Goal: Task Accomplishment & Management: Manage account settings

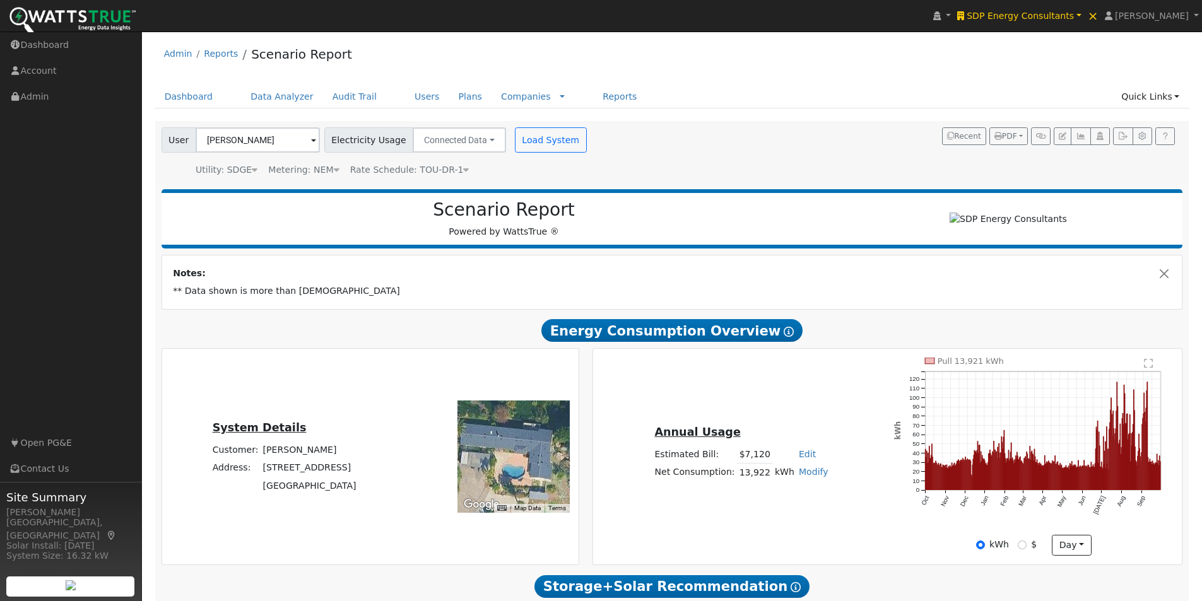
scroll to position [156, 0]
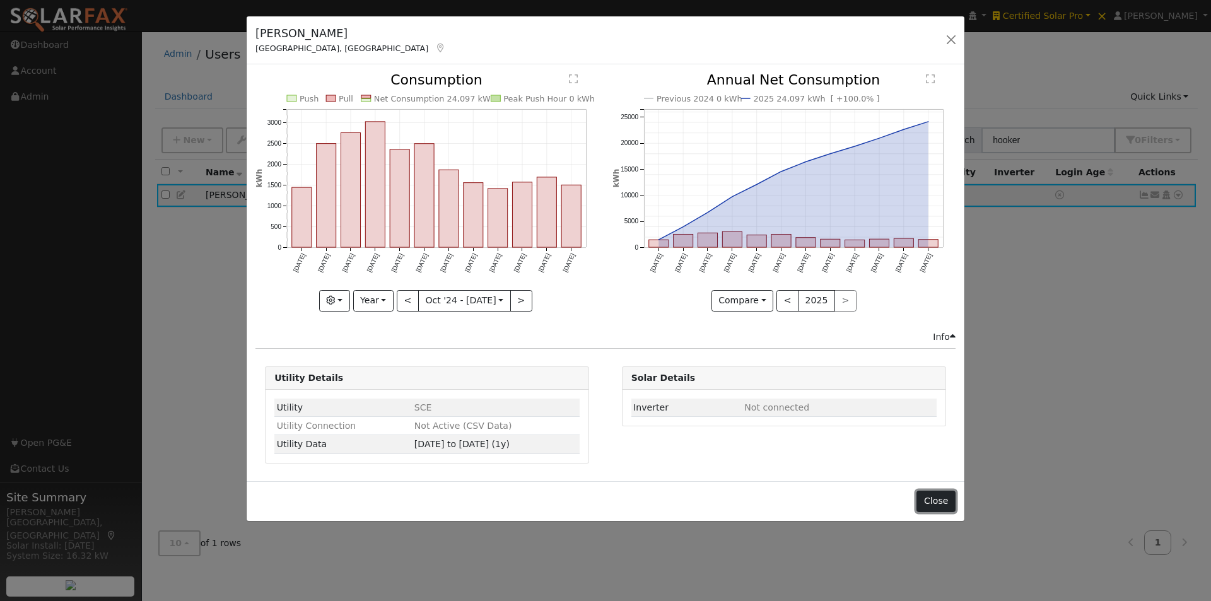
drag, startPoint x: 932, startPoint y: 501, endPoint x: 970, endPoint y: 291, distance: 212.9
click at [932, 500] on button "Close" at bounding box center [936, 501] width 38 height 21
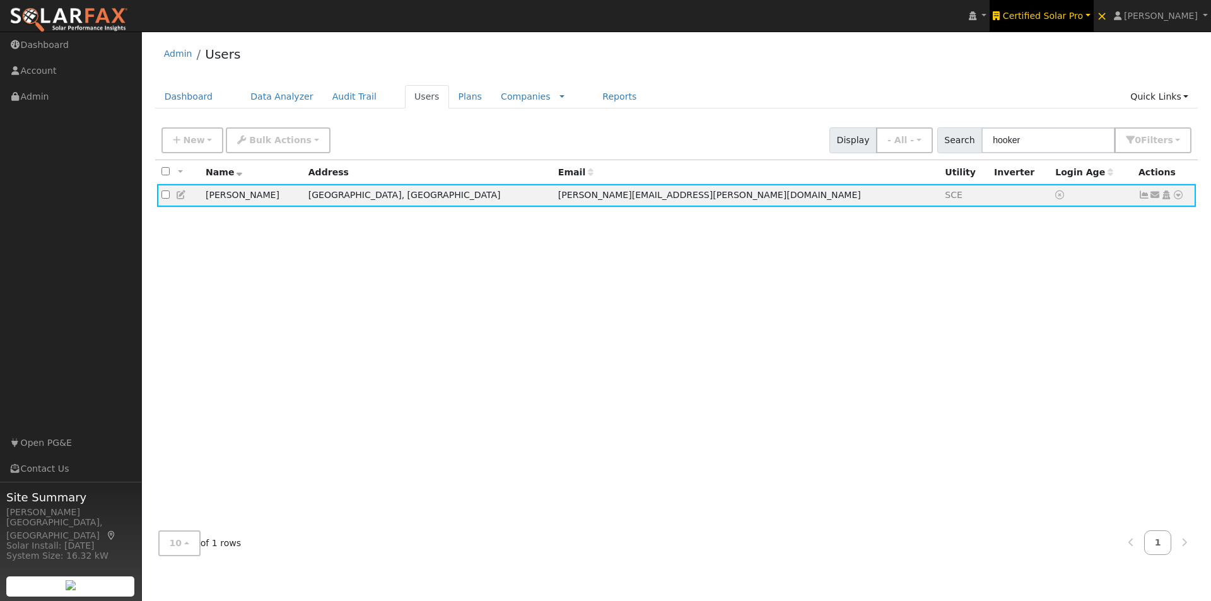
click at [1047, 19] on span "Certified Solar Pro" at bounding box center [1043, 16] width 80 height 10
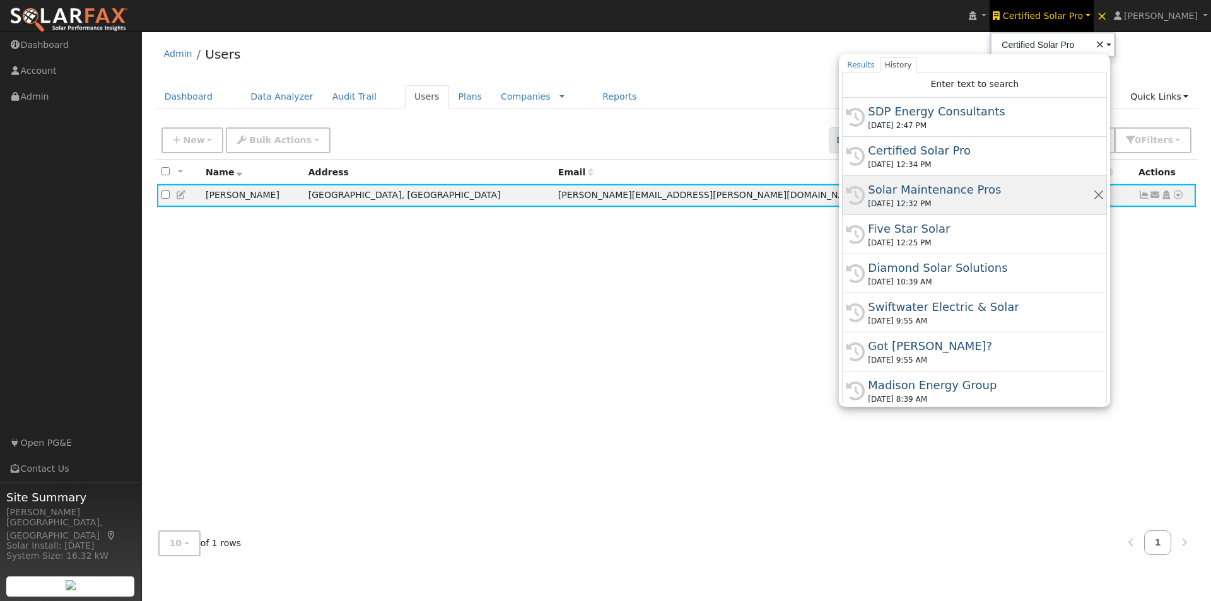
click at [926, 188] on div "Solar Maintenance Pros" at bounding box center [980, 189] width 225 height 17
type input "Solar Maintenance Pros"
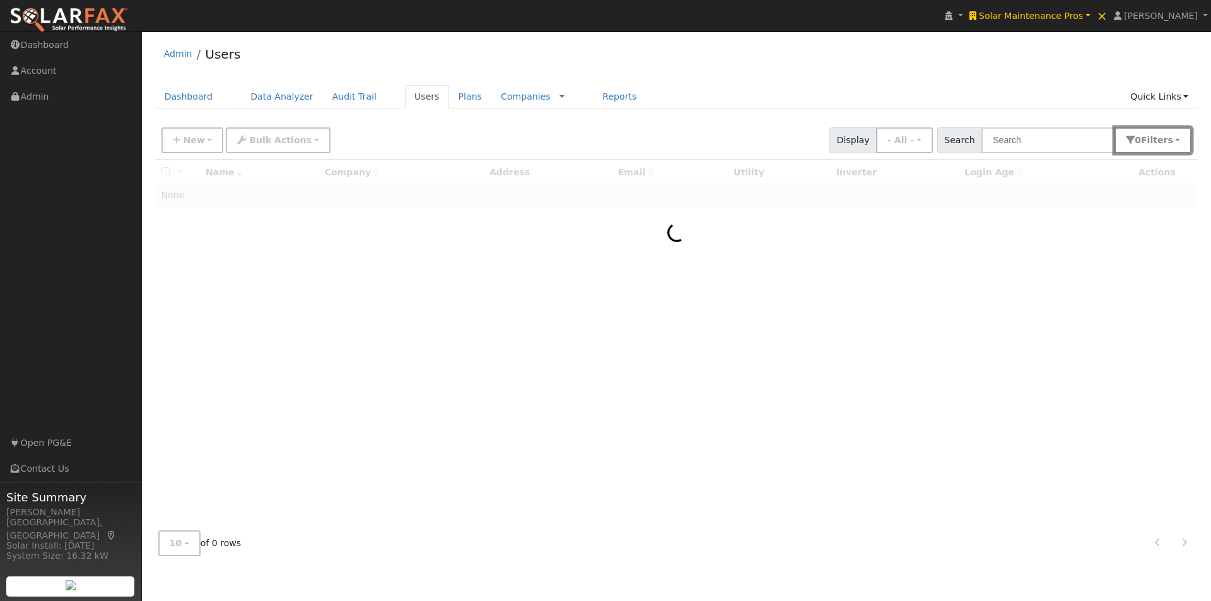
click at [1173, 138] on span "s" at bounding box center [1170, 140] width 5 height 10
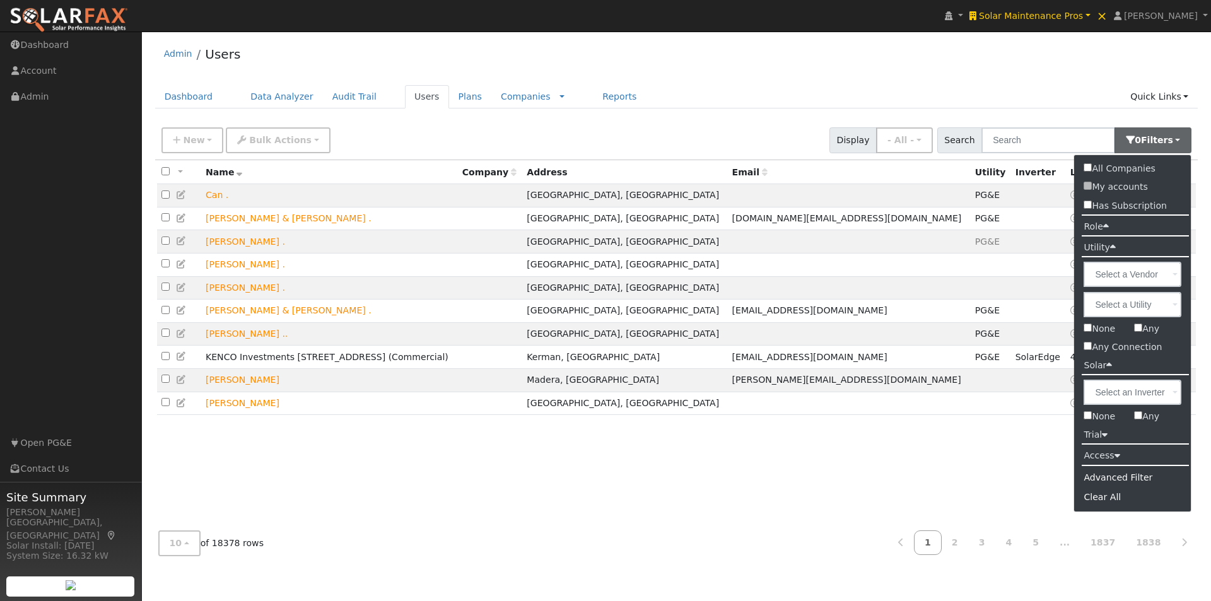
click at [1086, 415] on input "None" at bounding box center [1088, 415] width 8 height 8
checkbox input "true"
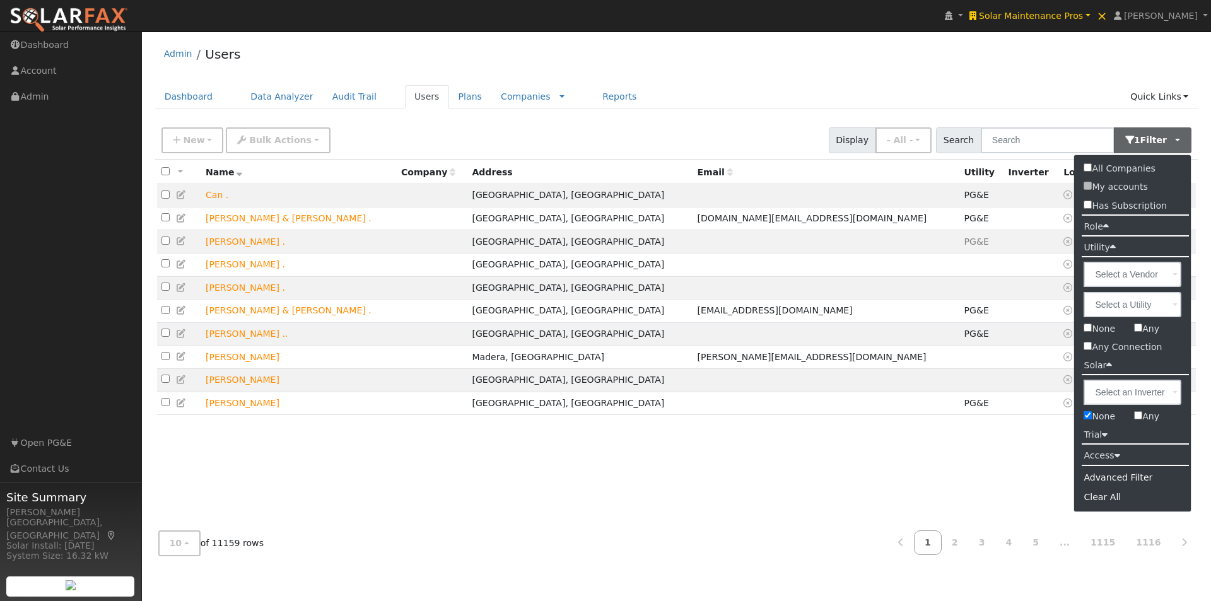
click at [951, 69] on div "Admin Users" at bounding box center [677, 57] width 1044 height 38
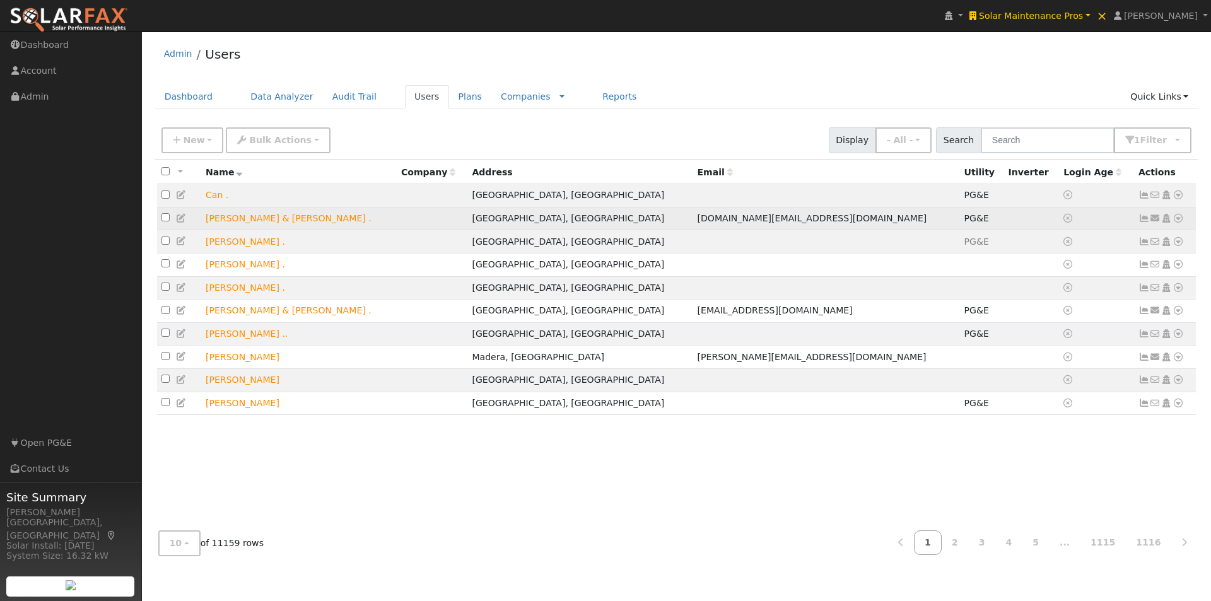
click at [1180, 221] on icon at bounding box center [1178, 218] width 11 height 9
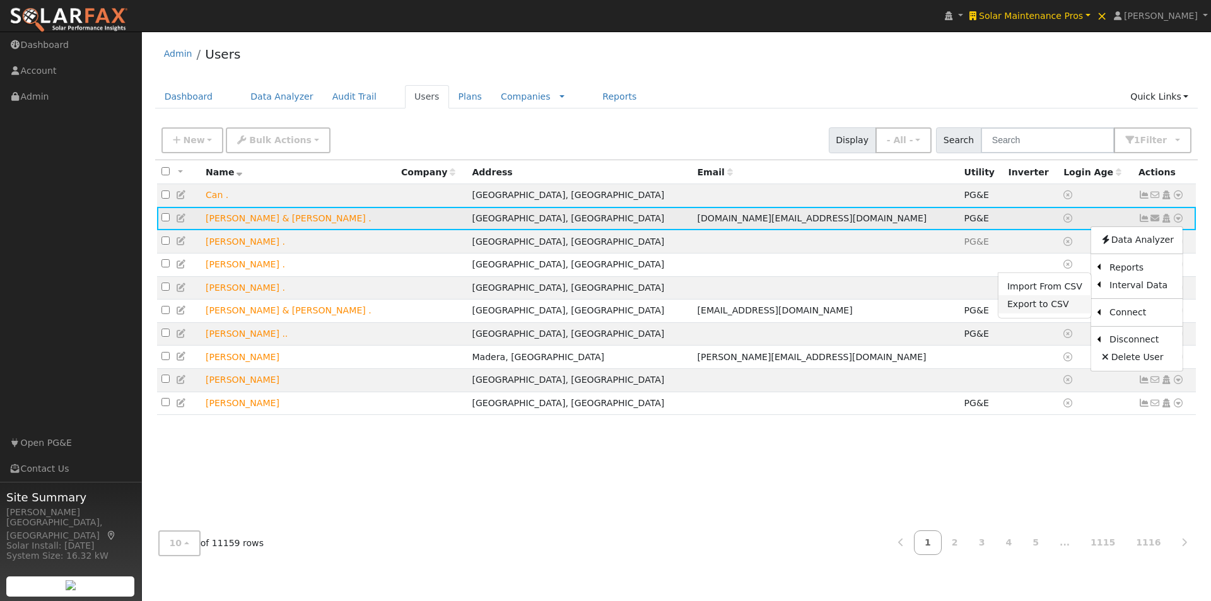
click at [1036, 307] on link "Export to CSV" at bounding box center [1045, 304] width 93 height 18
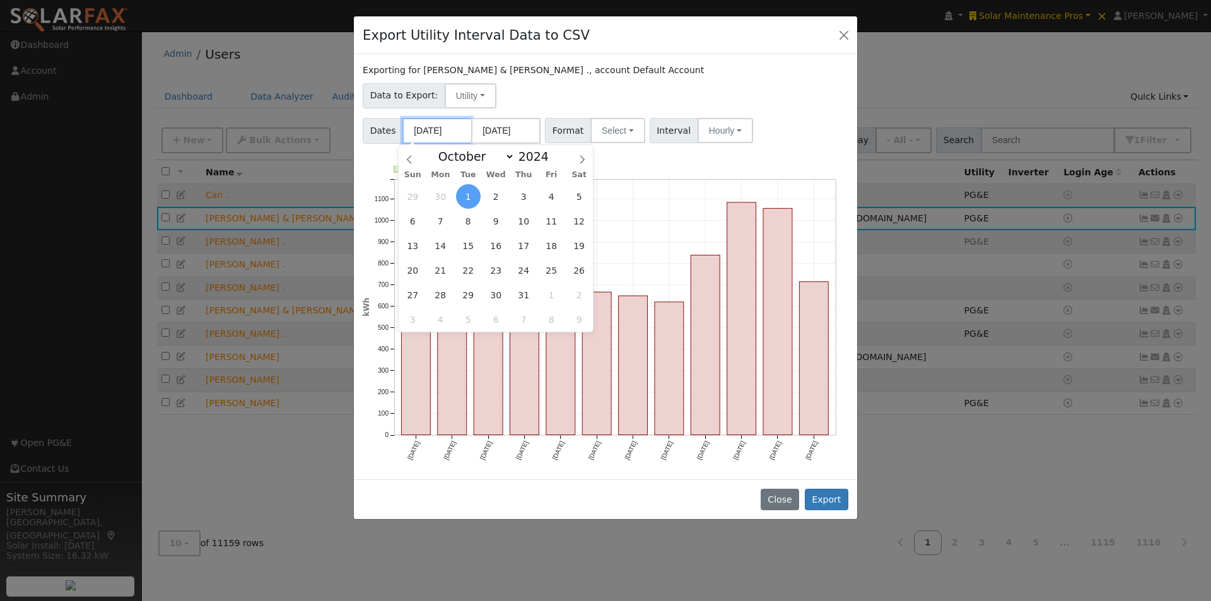
click at [445, 132] on input "[DATE]" at bounding box center [437, 131] width 69 height 26
click at [410, 156] on icon at bounding box center [409, 159] width 9 height 9
click at [582, 157] on icon at bounding box center [582, 159] width 4 height 8
select select "9"
click at [462, 195] on span "1" at bounding box center [468, 196] width 25 height 25
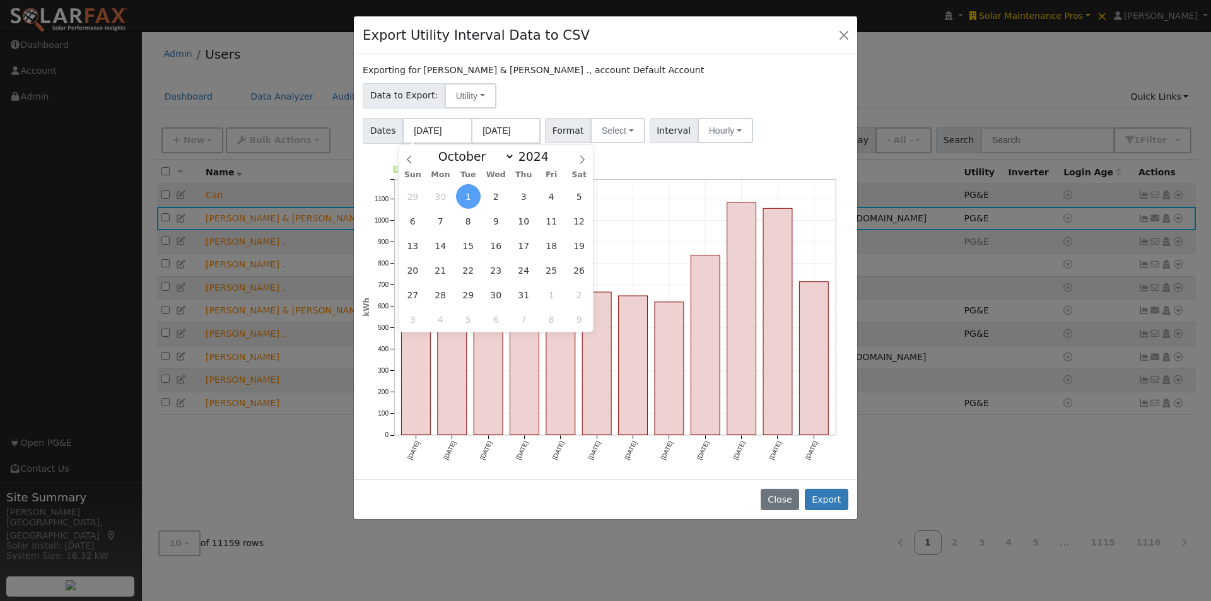
click at [652, 81] on div "Data to Export: Utility Utility Solar" at bounding box center [606, 94] width 490 height 30
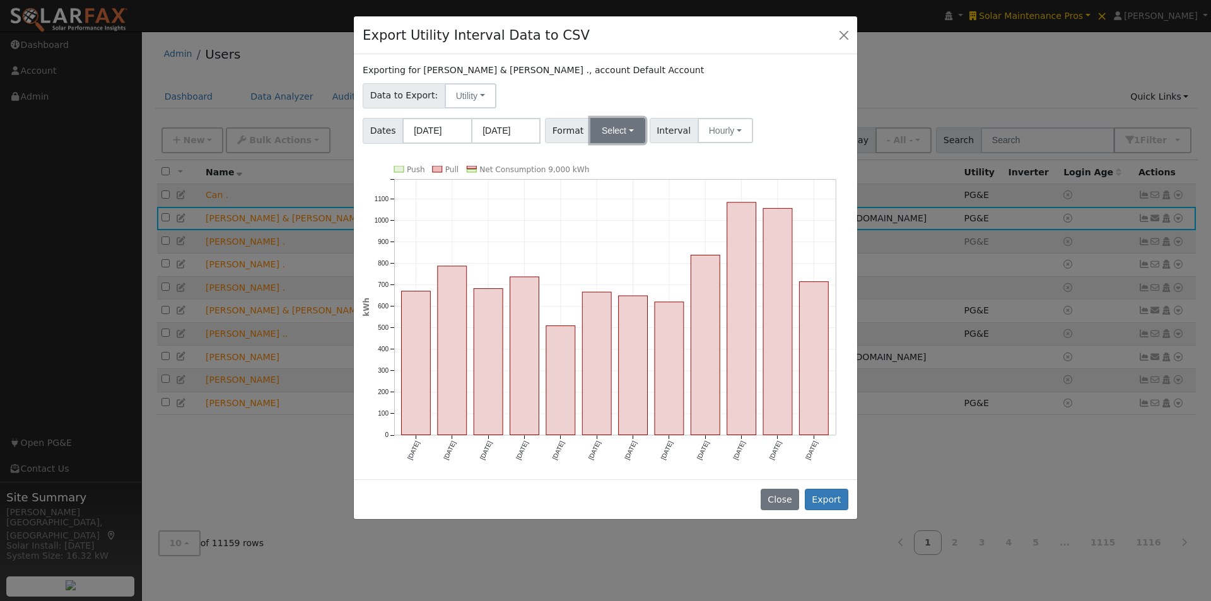
click at [629, 120] on button "Select" at bounding box center [618, 130] width 55 height 25
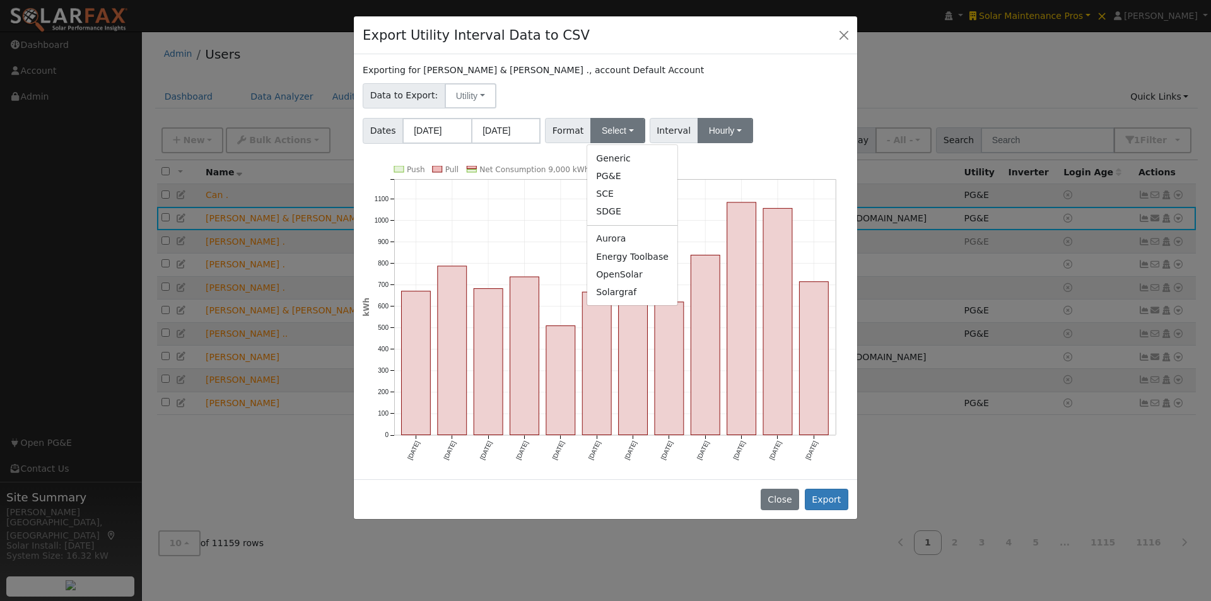
drag, startPoint x: 604, startPoint y: 158, endPoint x: 707, endPoint y: 139, distance: 103.8
click at [605, 158] on link "Generic" at bounding box center [632, 159] width 90 height 18
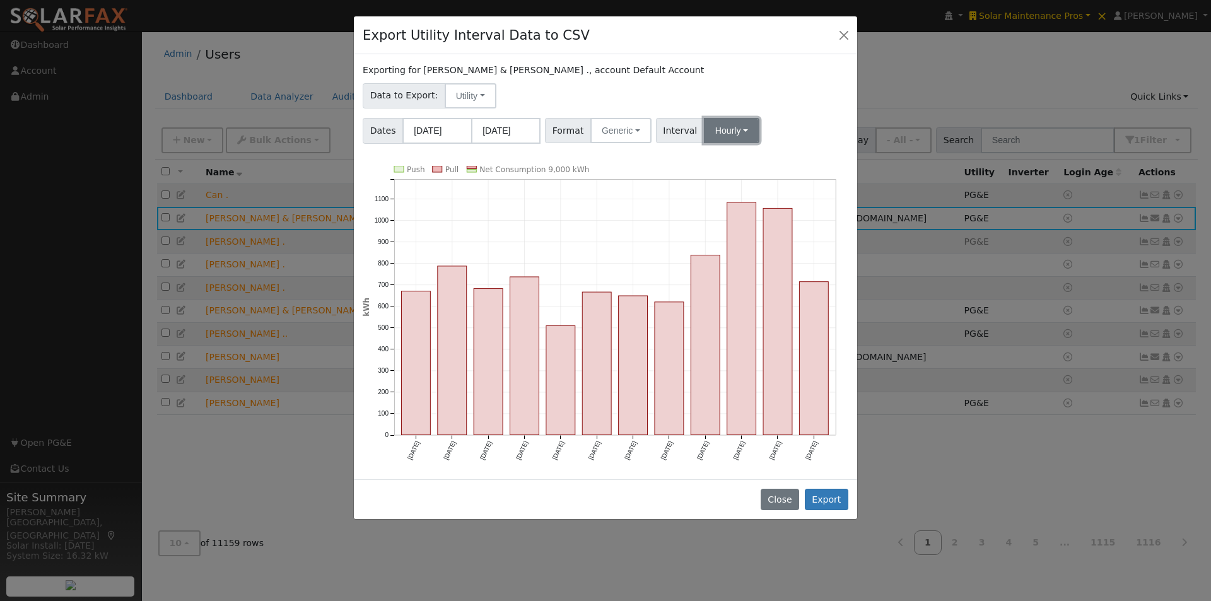
click at [714, 135] on button "Hourly" at bounding box center [732, 130] width 56 height 25
click at [727, 156] on link "15 Minute" at bounding box center [744, 159] width 88 height 18
click at [835, 500] on button "Export" at bounding box center [827, 499] width 44 height 21
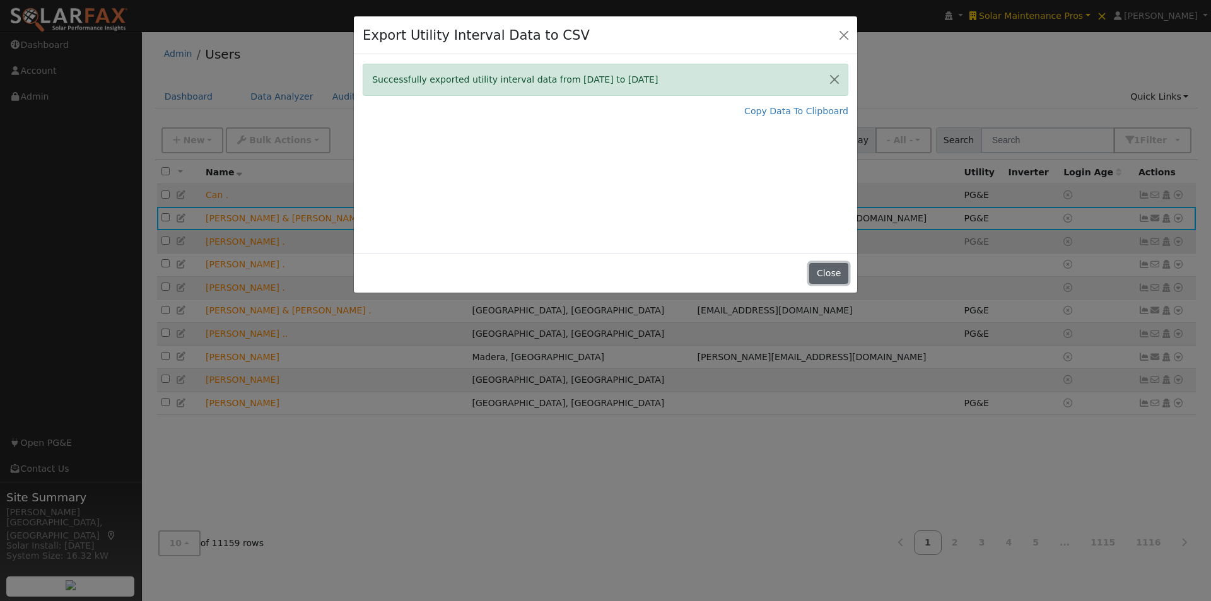
drag, startPoint x: 825, startPoint y: 276, endPoint x: 841, endPoint y: 241, distance: 39.0
click at [825, 276] on button "Close" at bounding box center [828, 273] width 38 height 21
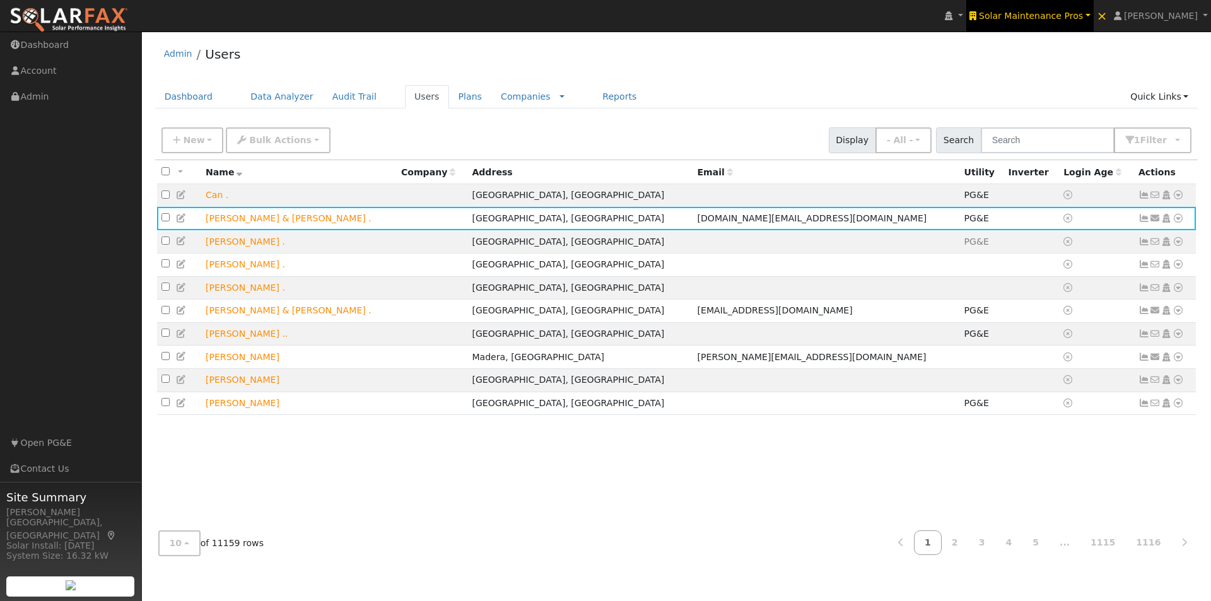
click at [1072, 16] on span "Solar Maintenance Pros" at bounding box center [1031, 16] width 104 height 10
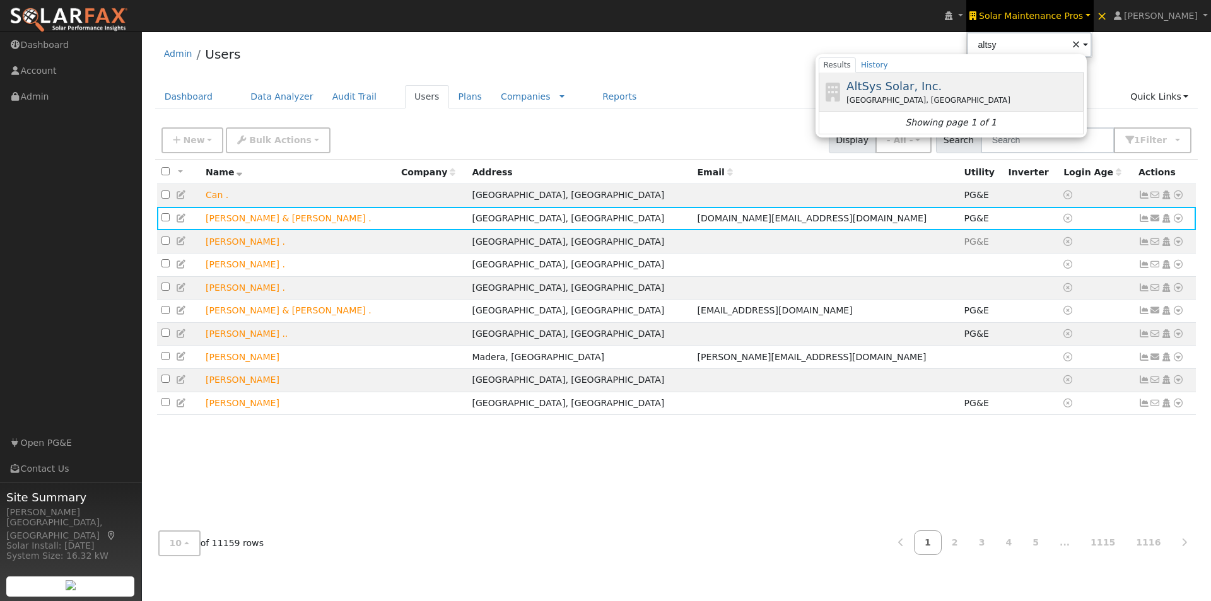
click at [917, 81] on span "AltSys Solar, Inc." at bounding box center [894, 85] width 95 height 13
type input "AltSys Solar, Inc."
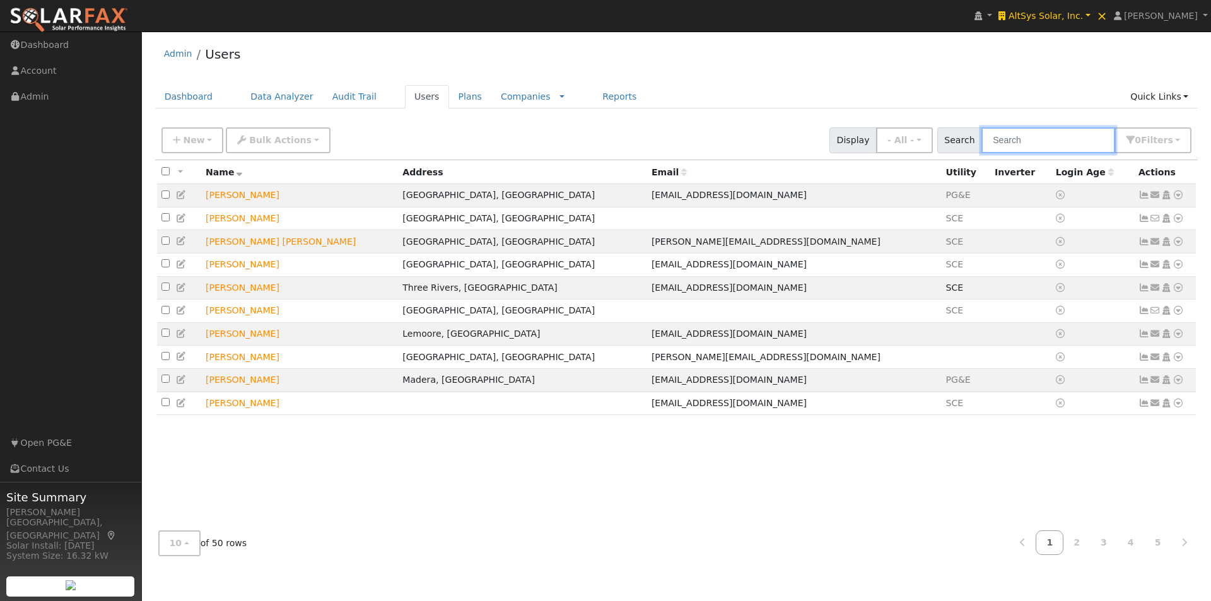
click at [1044, 134] on input "text" at bounding box center [1049, 140] width 134 height 26
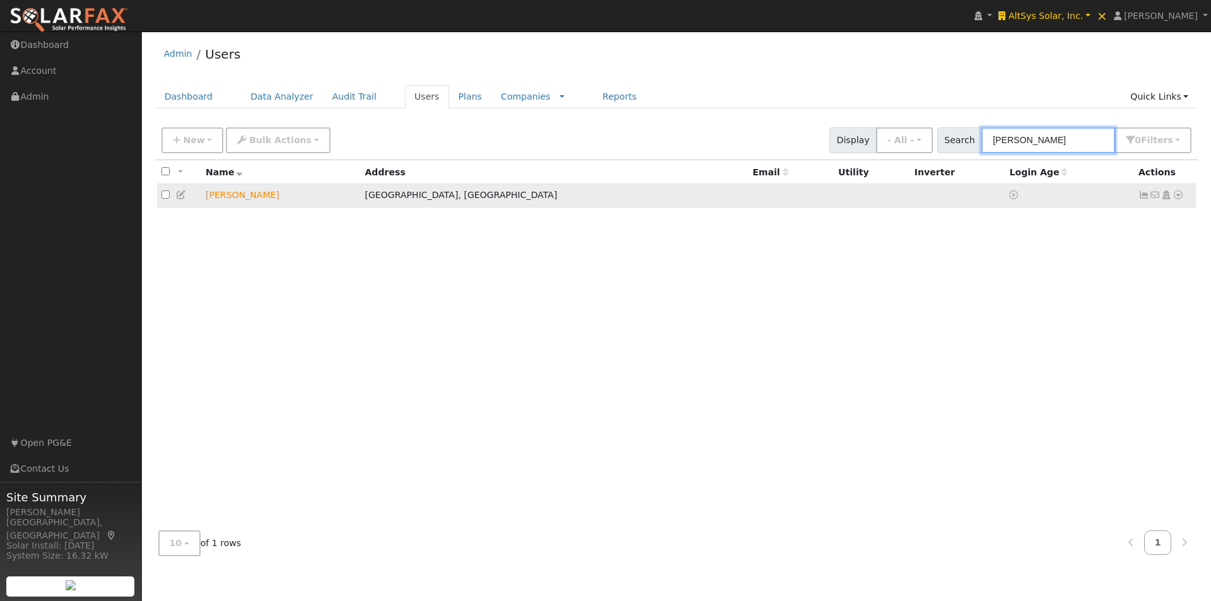
type input "[PERSON_NAME]"
click at [1179, 196] on icon at bounding box center [1178, 195] width 11 height 9
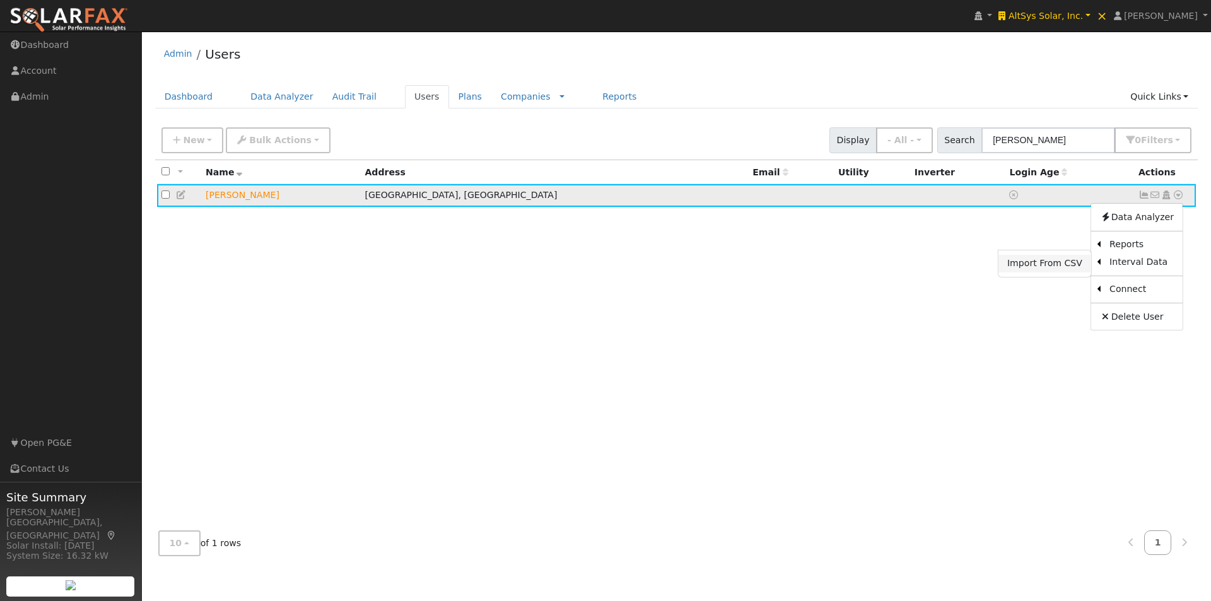
click at [1035, 266] on link "Import From CSV" at bounding box center [1045, 264] width 93 height 18
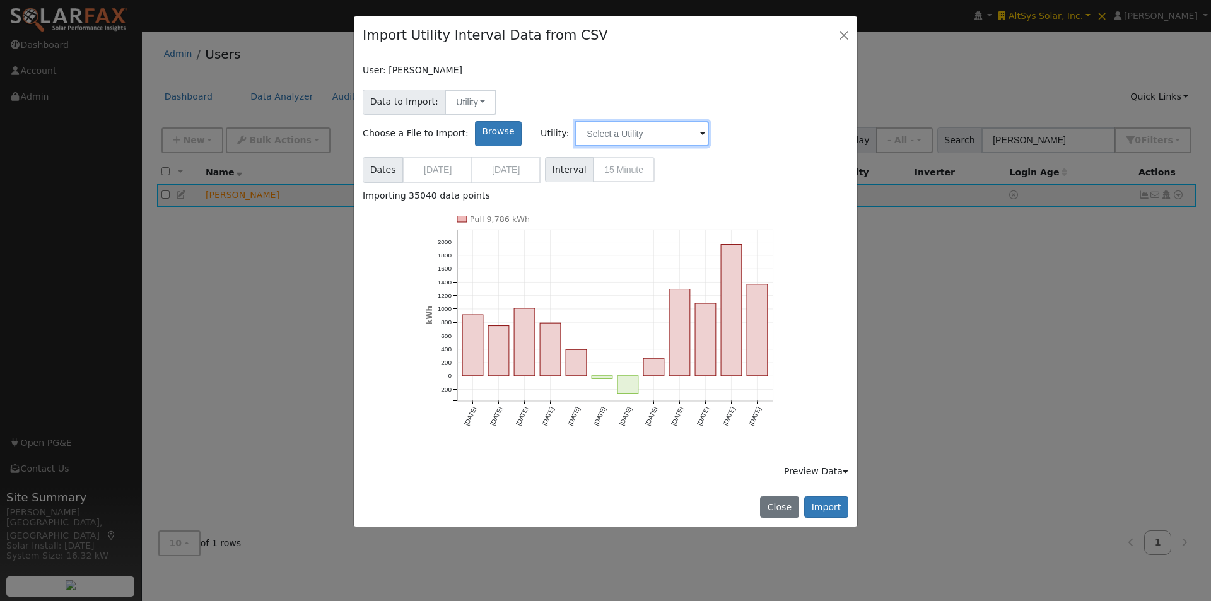
click at [709, 121] on input "text" at bounding box center [642, 133] width 134 height 25
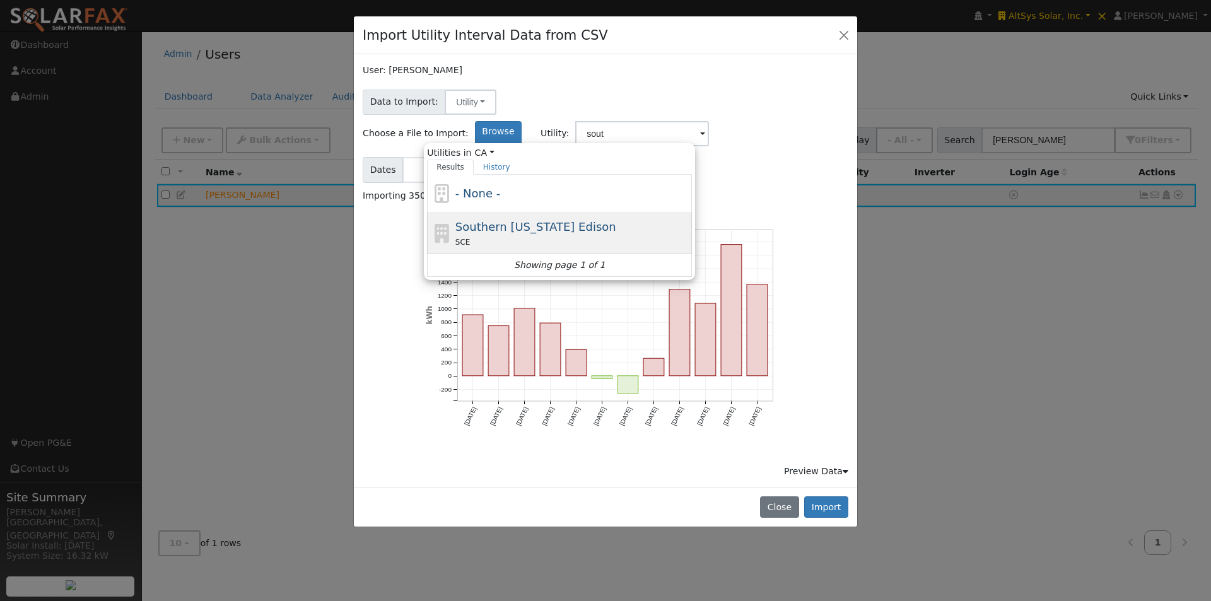
click at [616, 220] on span "Southern [US_STATE] Edison" at bounding box center [536, 226] width 161 height 13
type input "Southern [US_STATE] Edison"
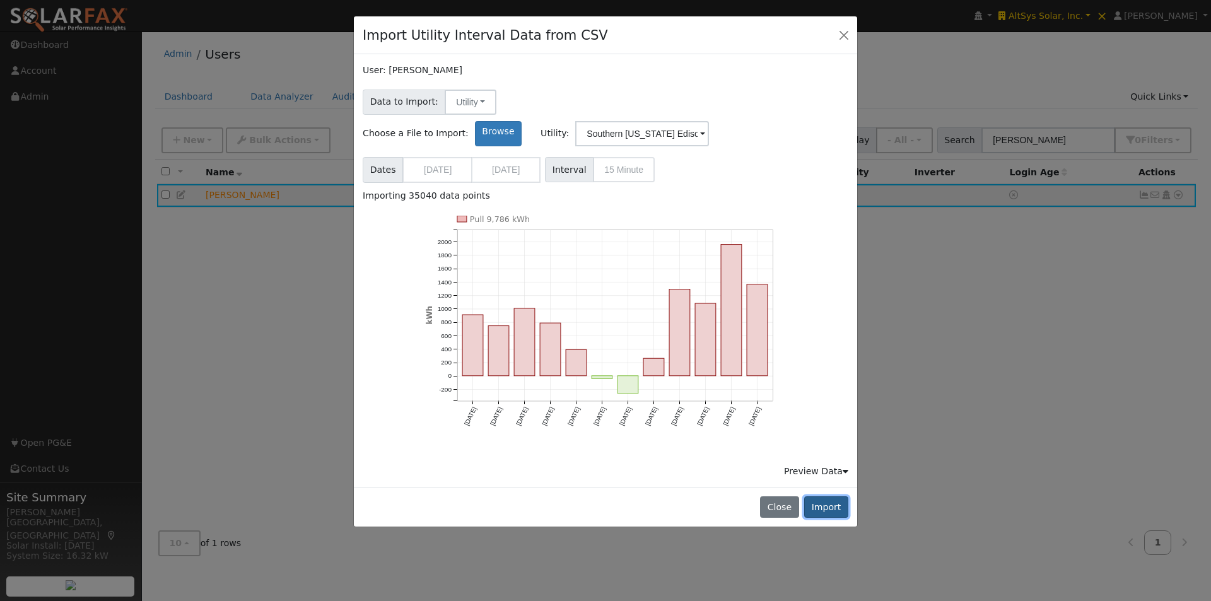
click at [833, 497] on button "Import" at bounding box center [826, 507] width 44 height 21
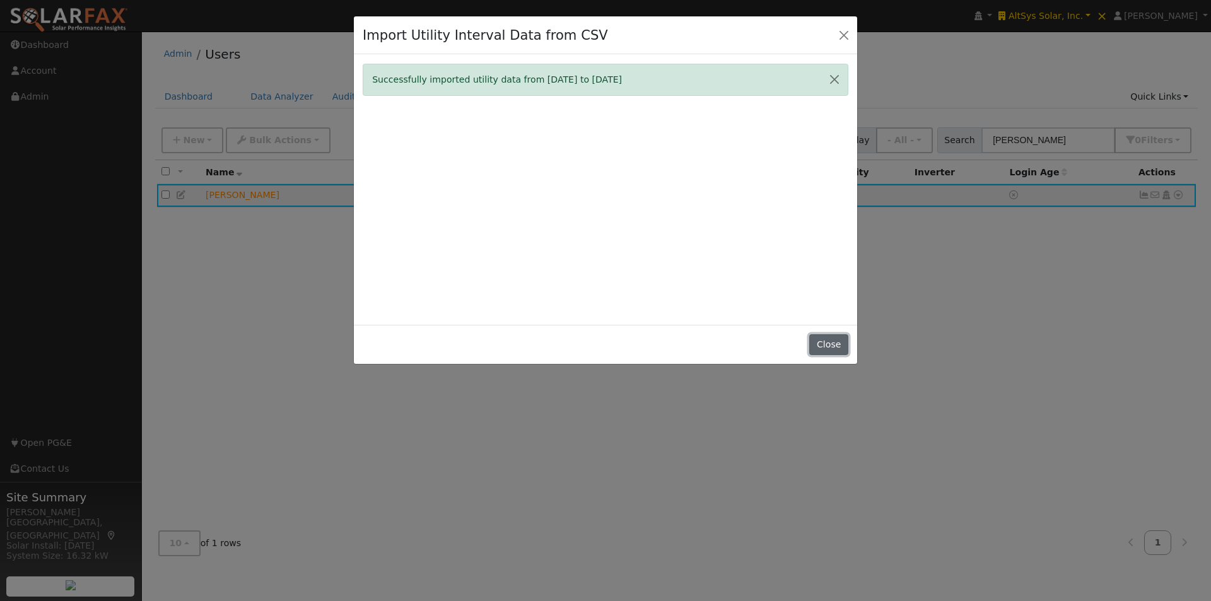
drag, startPoint x: 836, startPoint y: 344, endPoint x: 851, endPoint y: 336, distance: 16.9
click at [844, 341] on button "Close" at bounding box center [828, 344] width 38 height 21
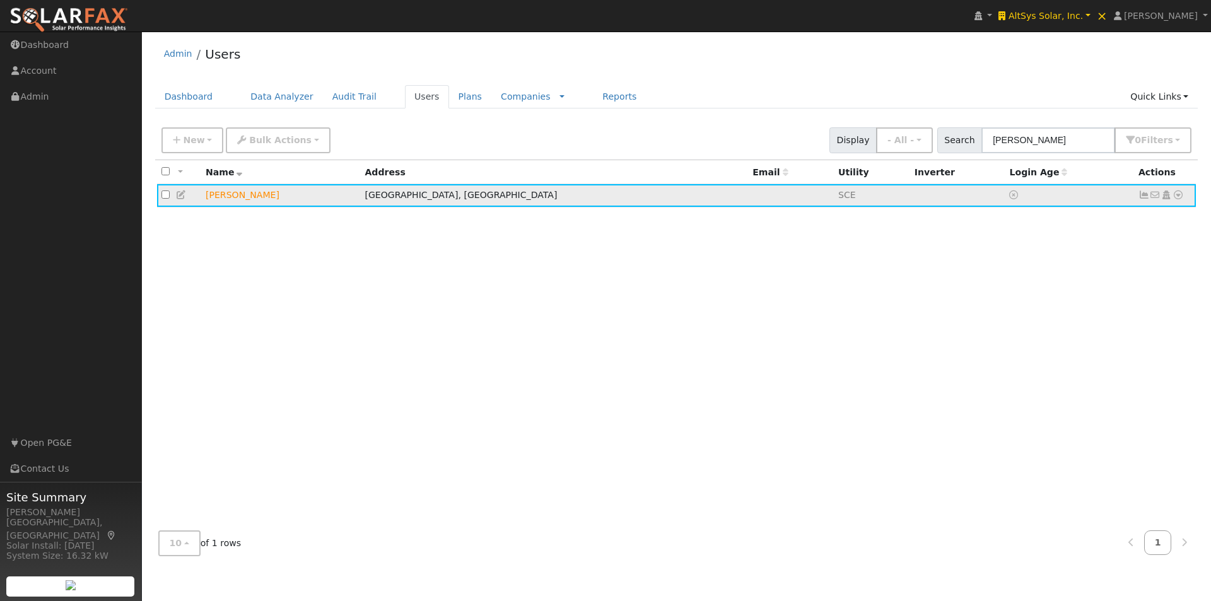
click at [1146, 199] on icon at bounding box center [1144, 195] width 11 height 9
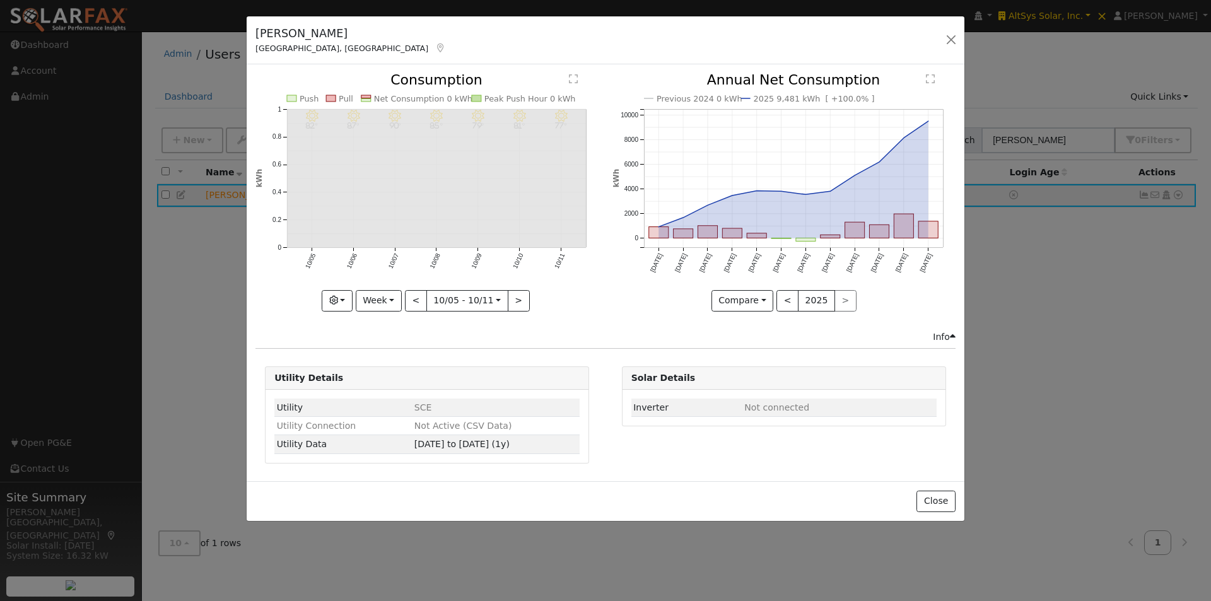
drag, startPoint x: 380, startPoint y: 286, endPoint x: 401, endPoint y: 330, distance: 48.8
click at [380, 288] on icon "10/11 - Clear 77° 10/10 - Clear 81° 10/09 - Clear 79° 10/08 - Clear 85° 10/07 -…" at bounding box center [427, 188] width 343 height 230
click at [377, 297] on button "Week" at bounding box center [379, 300] width 46 height 21
drag, startPoint x: 394, startPoint y: 377, endPoint x: 558, endPoint y: 237, distance: 215.3
click at [403, 372] on link "Year" at bounding box center [400, 380] width 88 height 18
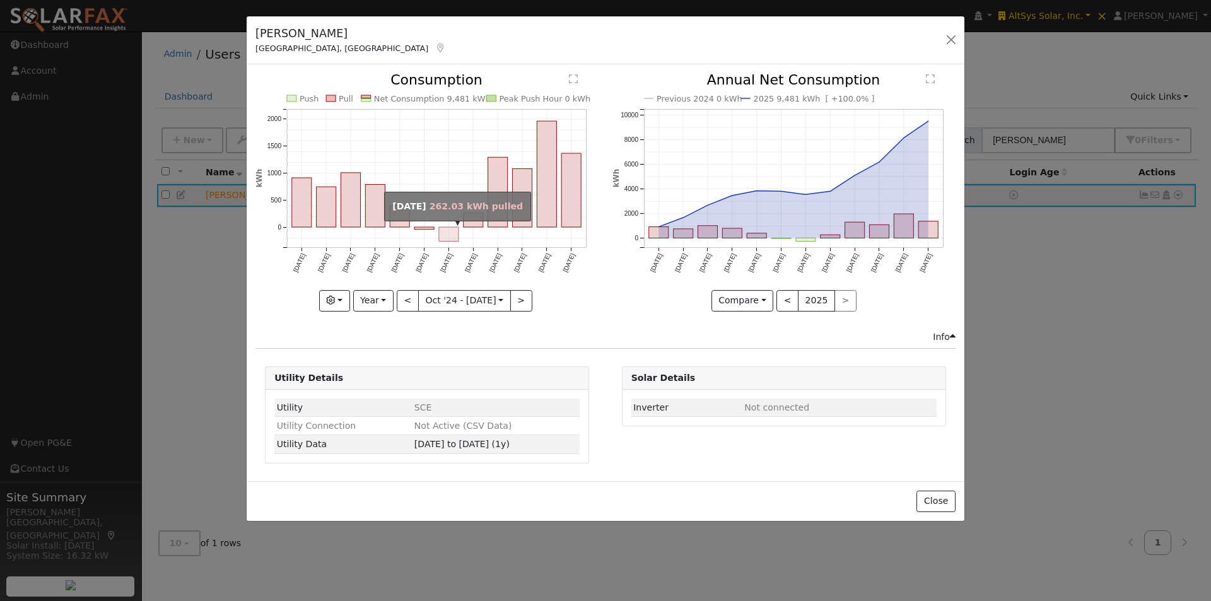
click at [449, 232] on rect "onclick=""" at bounding box center [449, 235] width 20 height 15
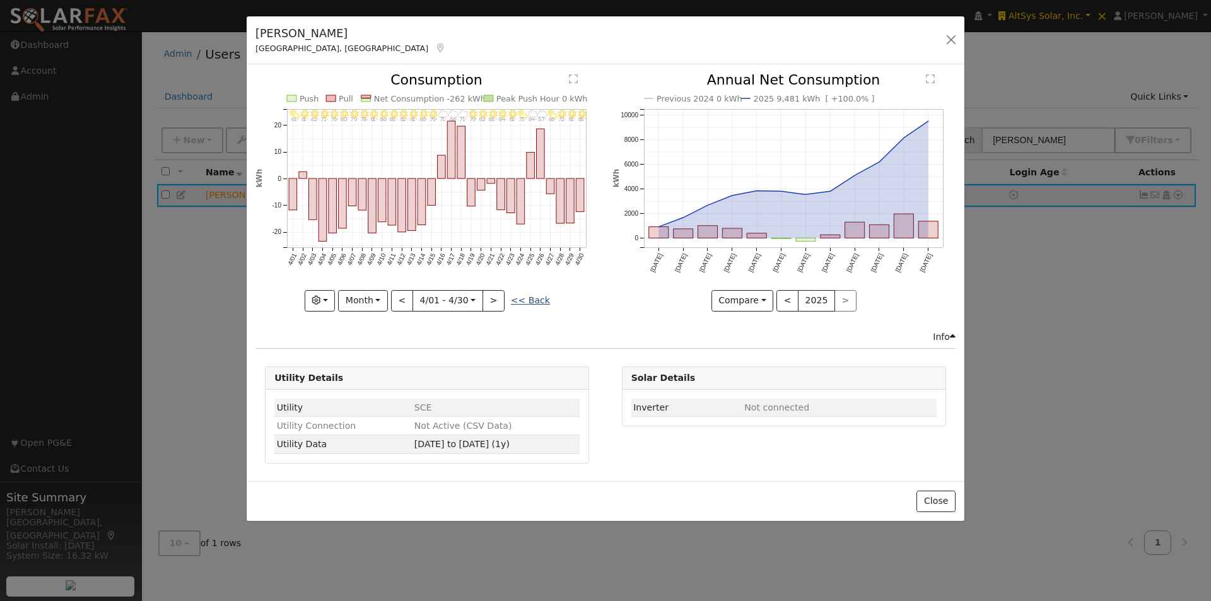
click at [528, 299] on link "<< Back" at bounding box center [530, 300] width 39 height 10
type input "[DATE]"
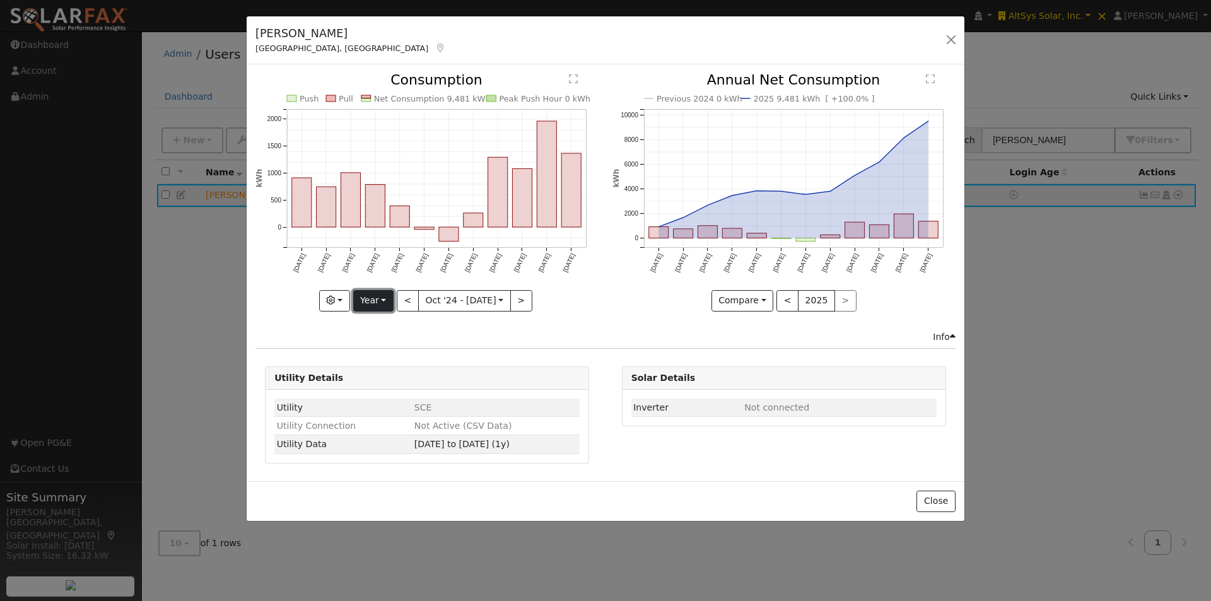
click at [382, 298] on button "Year" at bounding box center [373, 300] width 40 height 21
drag, startPoint x: 389, startPoint y: 396, endPoint x: 405, endPoint y: 357, distance: 41.8
click at [390, 390] on link "Custom" at bounding box center [398, 398] width 88 height 18
click at [541, 307] on button "month" at bounding box center [540, 300] width 50 height 21
click at [548, 343] on link "Day" at bounding box center [559, 345] width 88 height 18
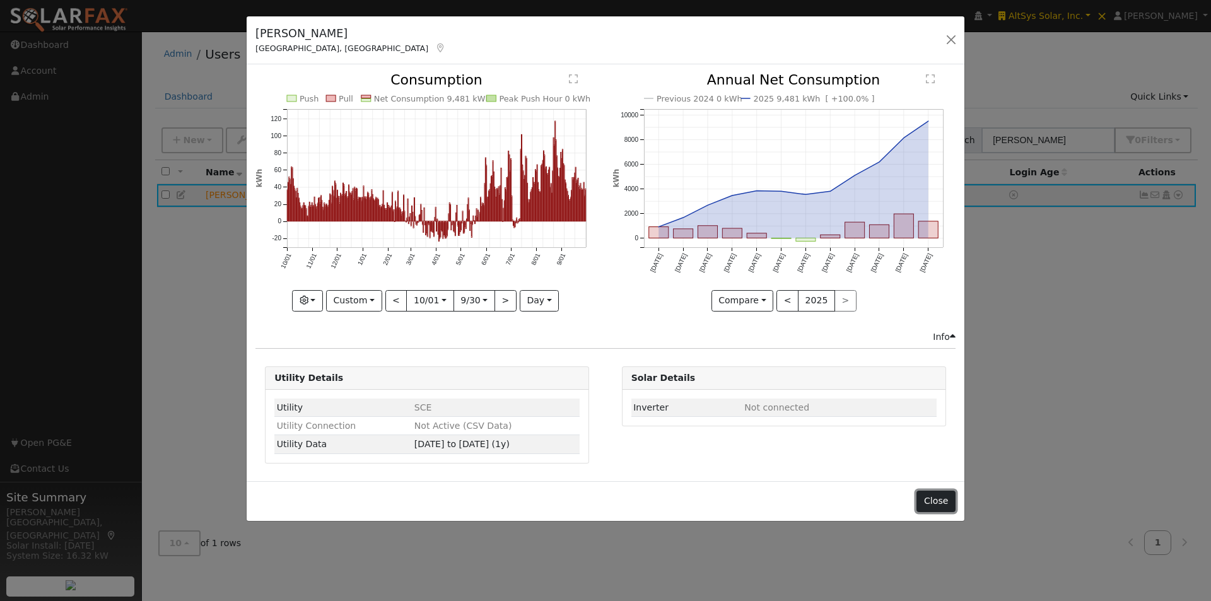
drag, startPoint x: 938, startPoint y: 499, endPoint x: 1002, endPoint y: 278, distance: 230.4
click at [938, 495] on button "Close" at bounding box center [936, 501] width 38 height 21
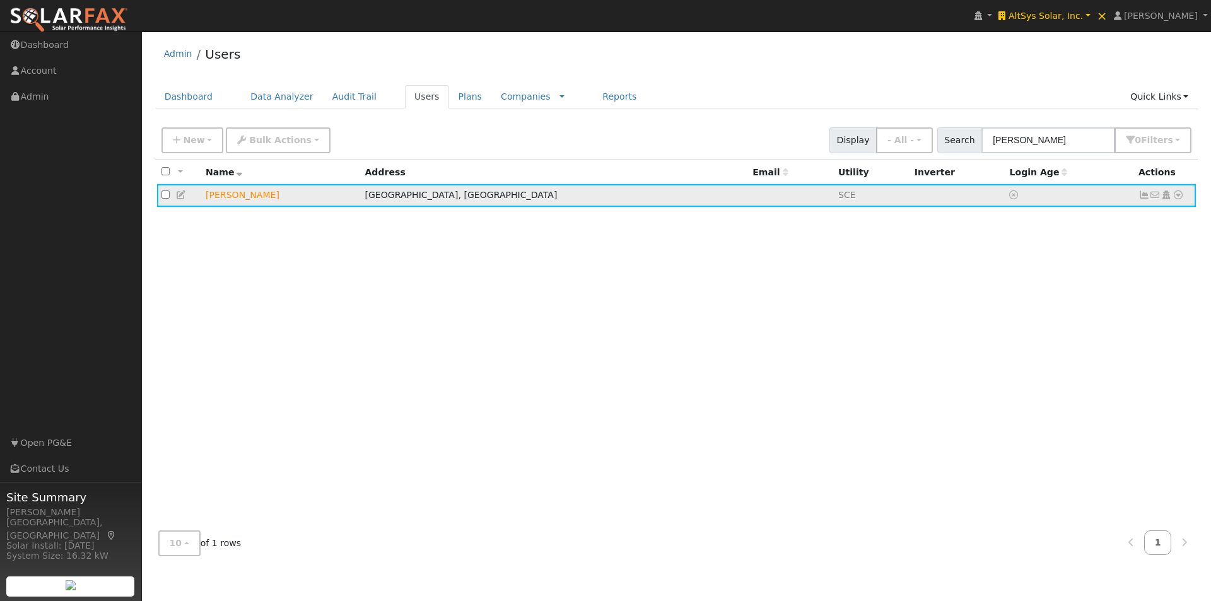
click at [1179, 199] on icon at bounding box center [1178, 195] width 11 height 9
click at [1041, 317] on link "Utility" at bounding box center [1048, 318] width 88 height 18
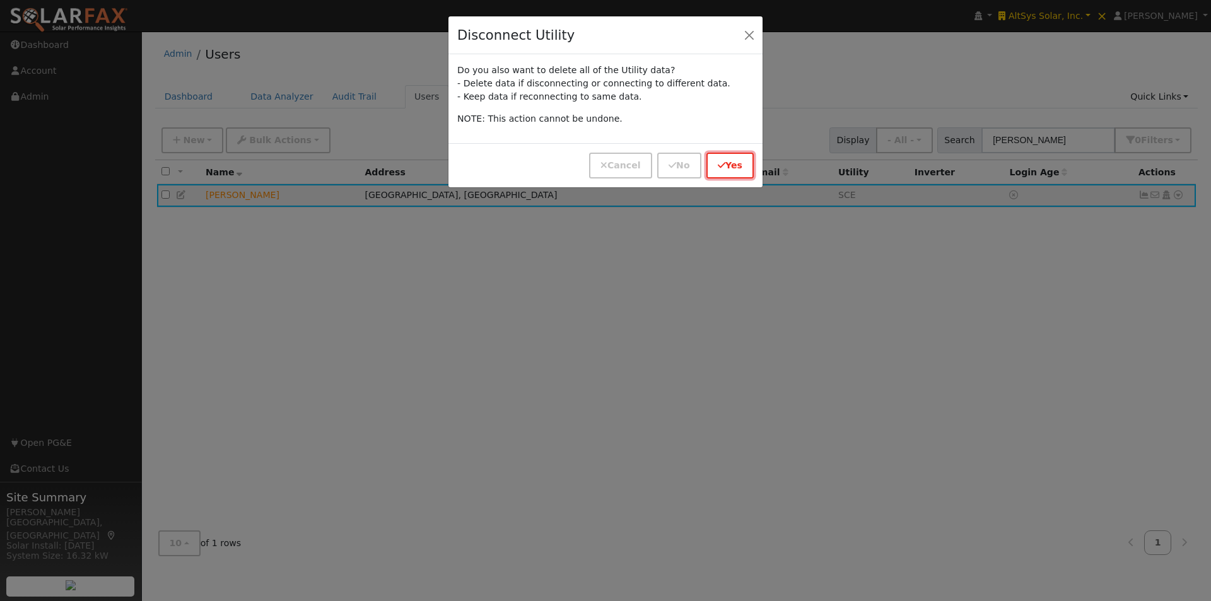
click at [726, 165] on icon "button" at bounding box center [722, 165] width 8 height 9
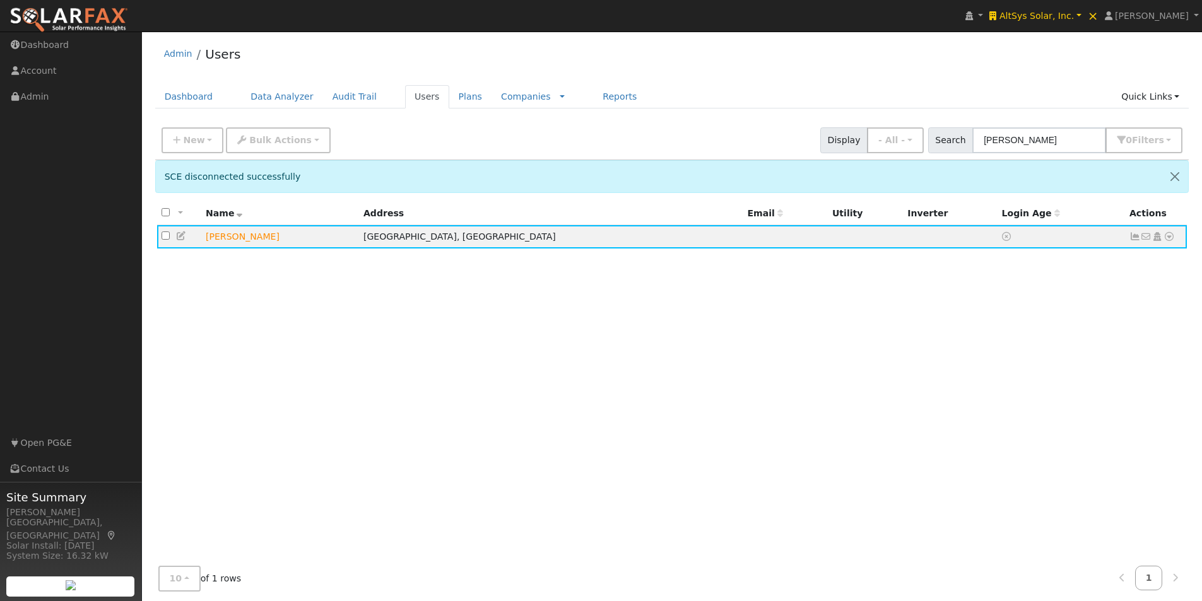
drag, startPoint x: 916, startPoint y: 329, endPoint x: 1110, endPoint y: 283, distance: 199.2
click at [922, 329] on div "All None All on page None on page Name Address Email Utility Inverter Login Age…" at bounding box center [672, 382] width 1034 height 361
click at [1168, 240] on icon at bounding box center [1168, 236] width 11 height 9
click at [1032, 303] on link "Import From CSV" at bounding box center [1035, 305] width 93 height 18
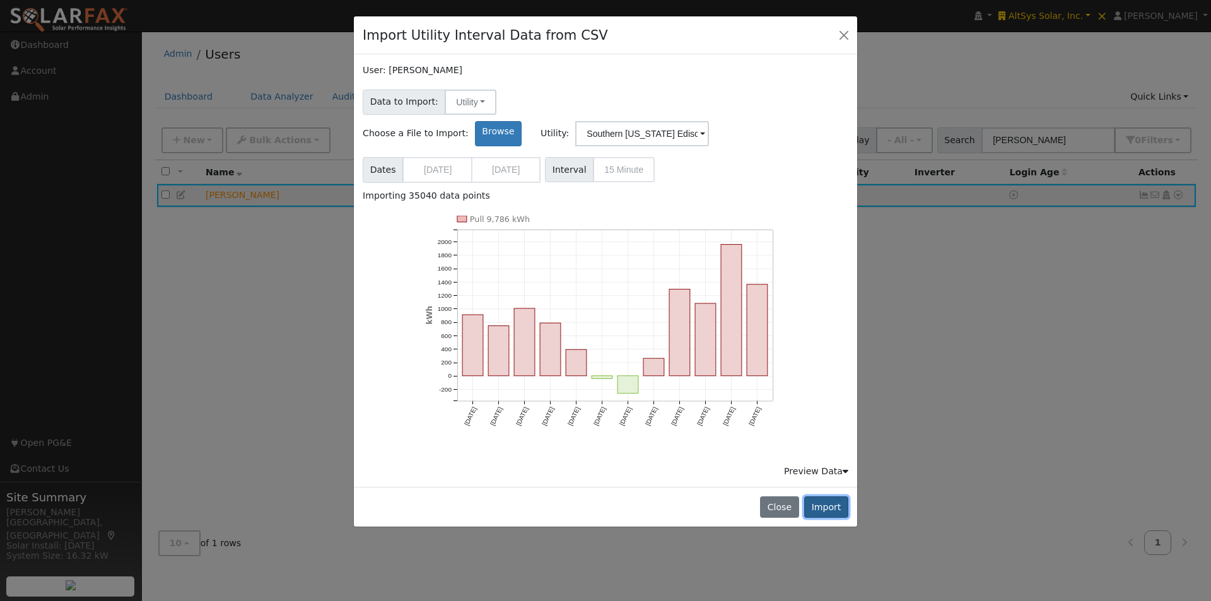
click at [826, 497] on button "Import" at bounding box center [826, 507] width 44 height 21
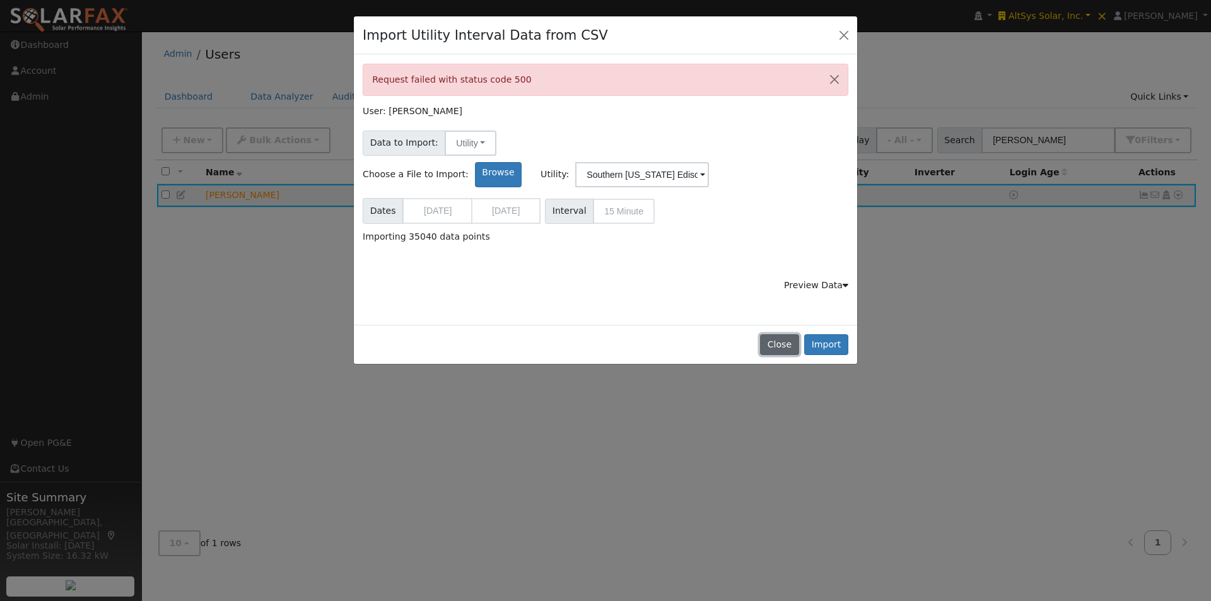
click at [780, 341] on button "Close" at bounding box center [779, 344] width 38 height 21
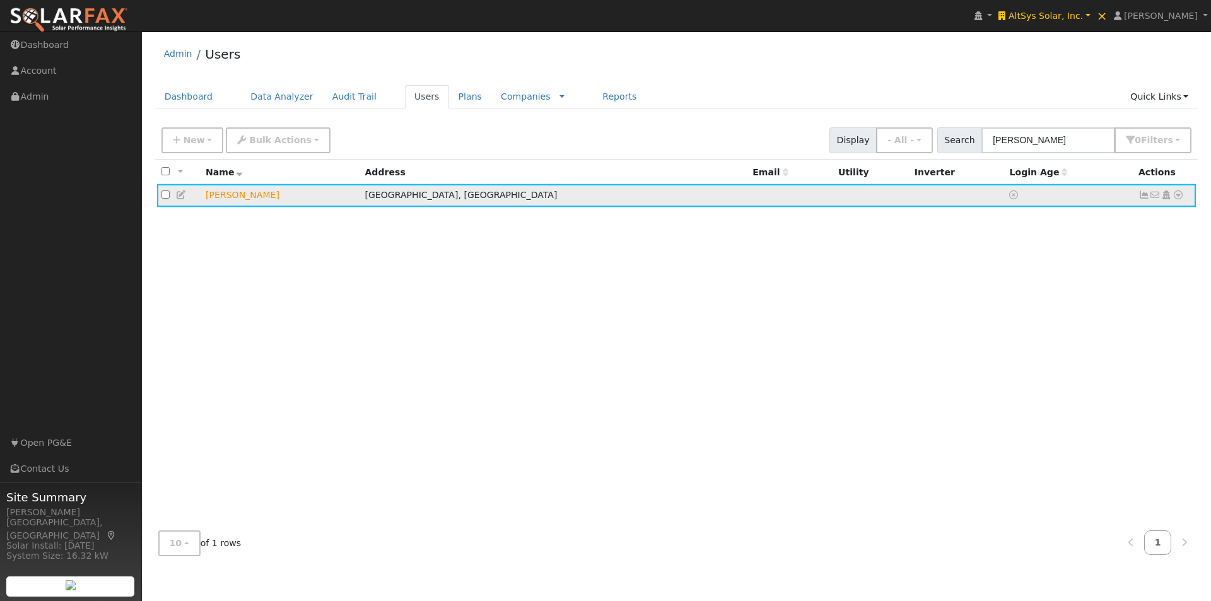
click at [1181, 197] on icon at bounding box center [1178, 195] width 11 height 9
click at [1046, 262] on link "Import From CSV" at bounding box center [1045, 264] width 93 height 18
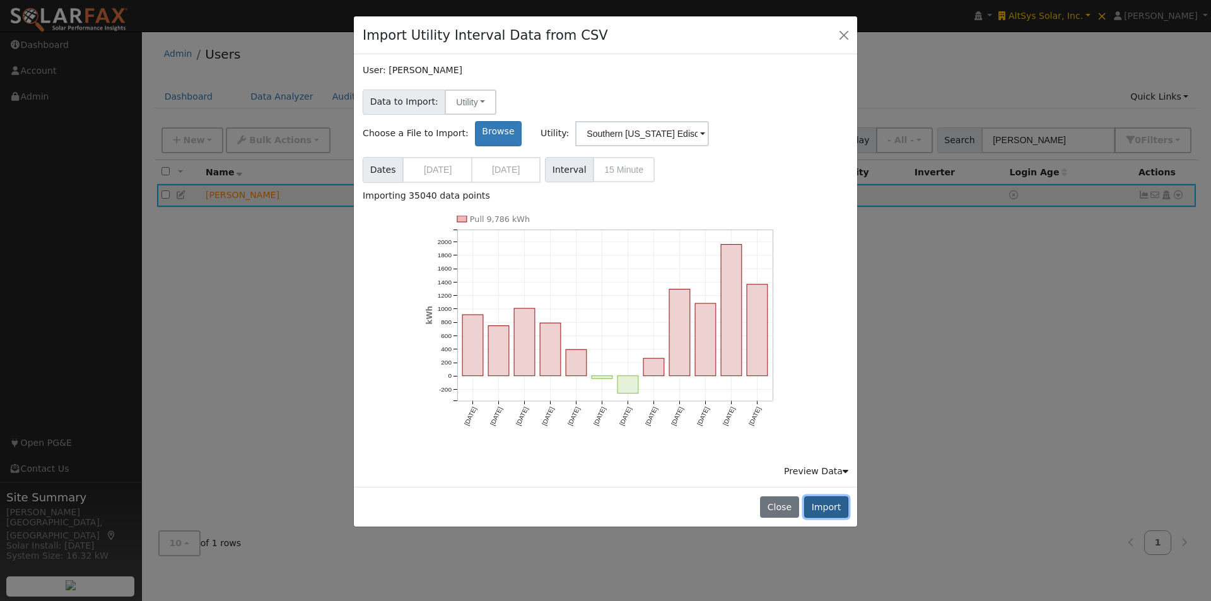
click at [827, 497] on button "Import" at bounding box center [826, 507] width 44 height 21
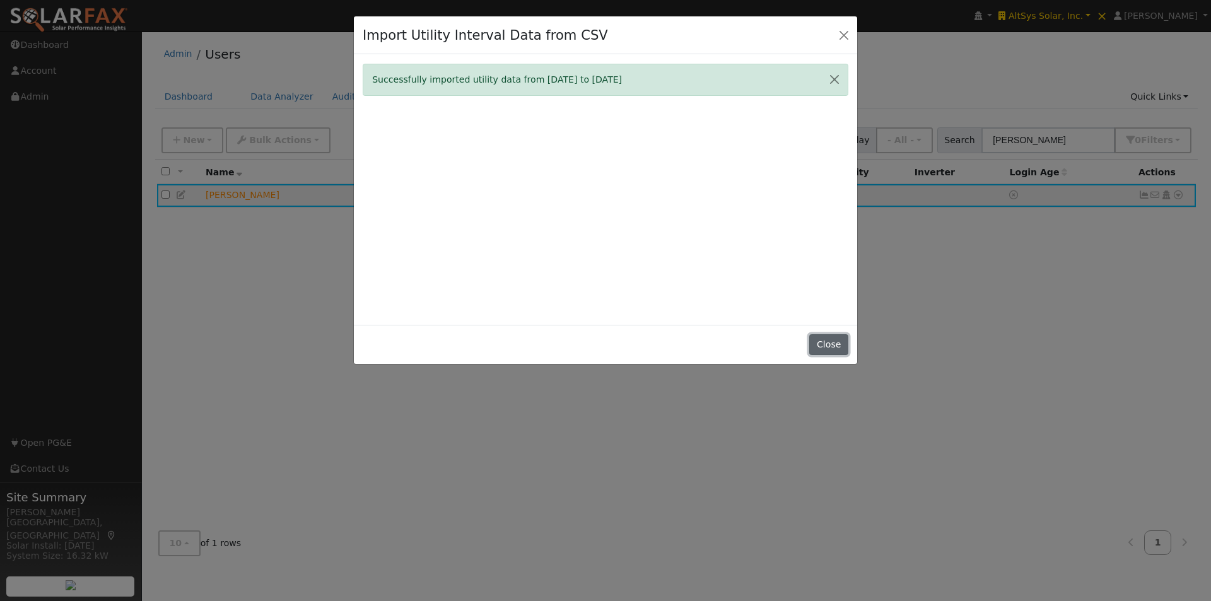
click at [823, 341] on button "Close" at bounding box center [828, 344] width 38 height 21
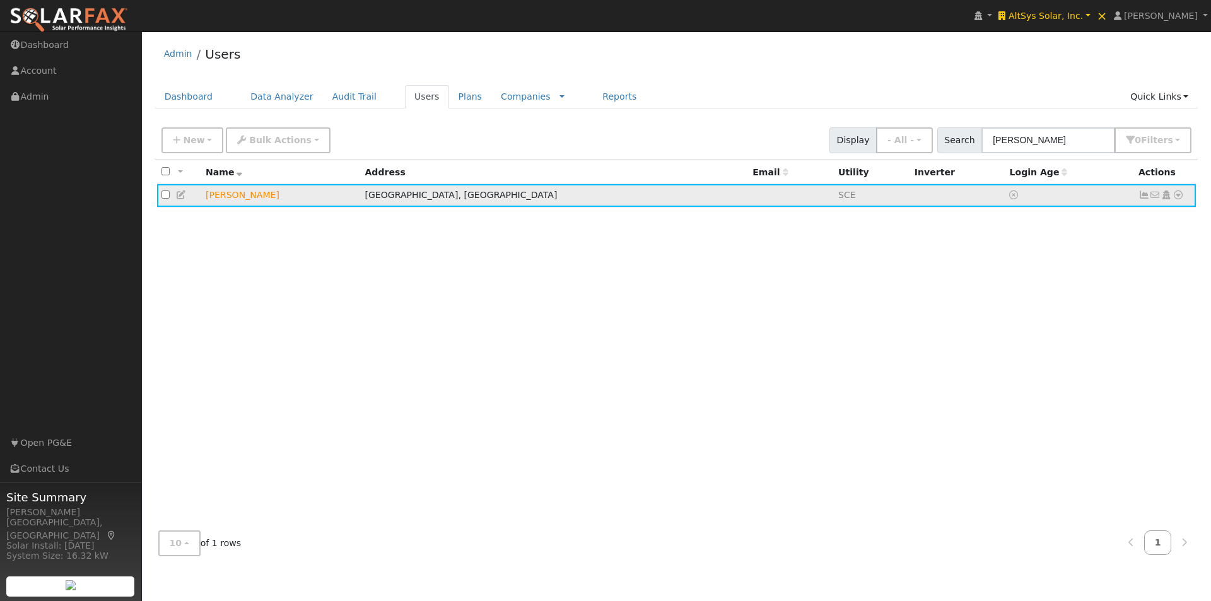
click at [1143, 196] on icon at bounding box center [1144, 195] width 11 height 9
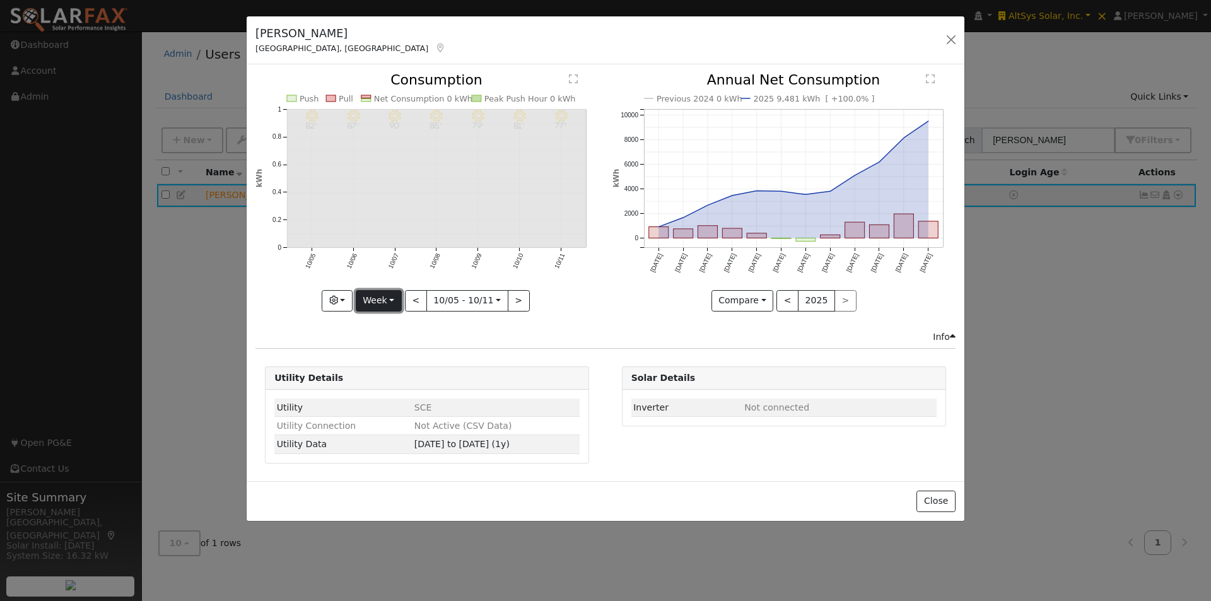
click at [387, 298] on button "Week" at bounding box center [379, 300] width 46 height 21
click at [386, 380] on link "Year" at bounding box center [400, 380] width 88 height 18
type input "[DATE]"
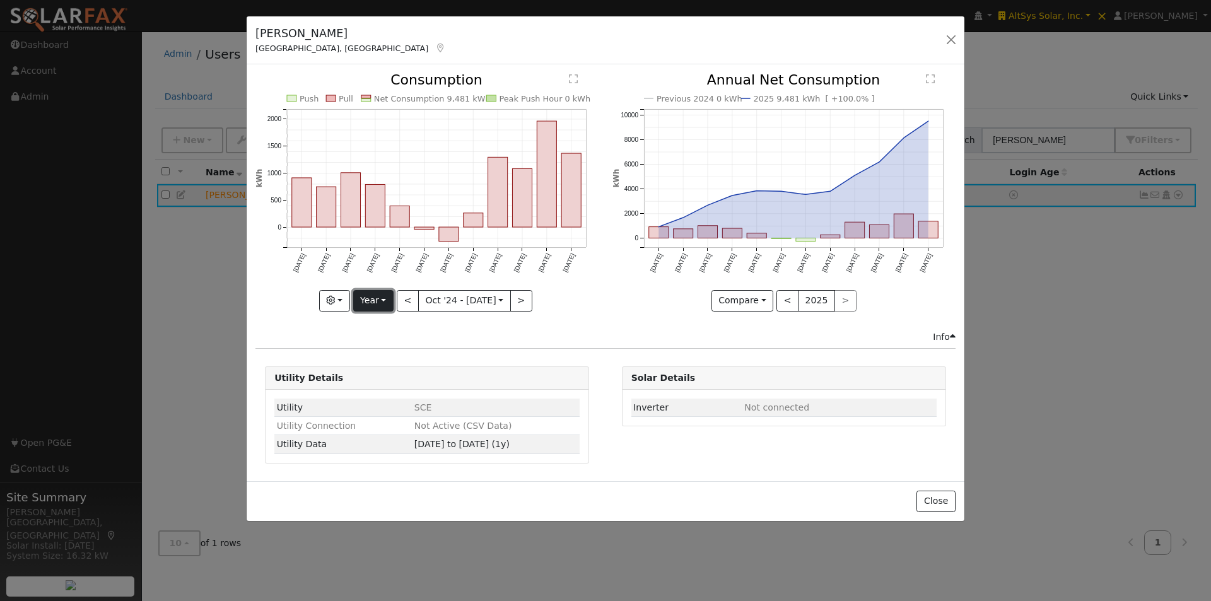
click at [380, 296] on button "Year" at bounding box center [373, 300] width 40 height 21
drag, startPoint x: 378, startPoint y: 397, endPoint x: 481, endPoint y: 324, distance: 125.9
click at [379, 394] on link "Custom" at bounding box center [398, 398] width 88 height 18
click at [532, 302] on button "month" at bounding box center [540, 300] width 50 height 21
drag, startPoint x: 539, startPoint y: 343, endPoint x: 581, endPoint y: 303, distance: 57.6
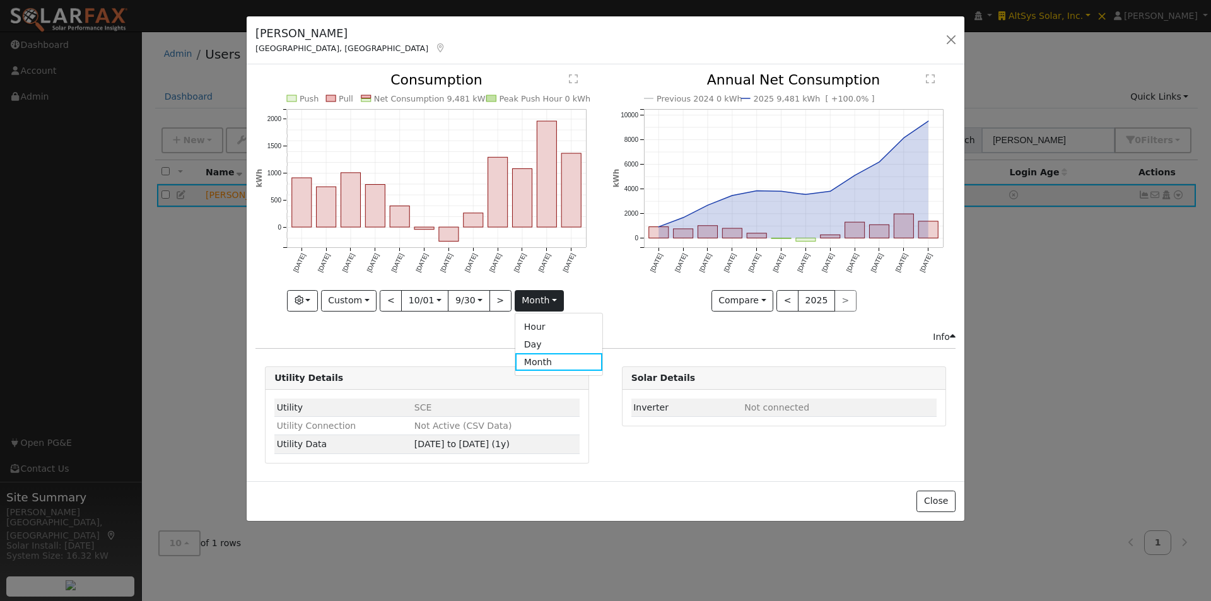
click at [541, 341] on link "Day" at bounding box center [559, 345] width 88 height 18
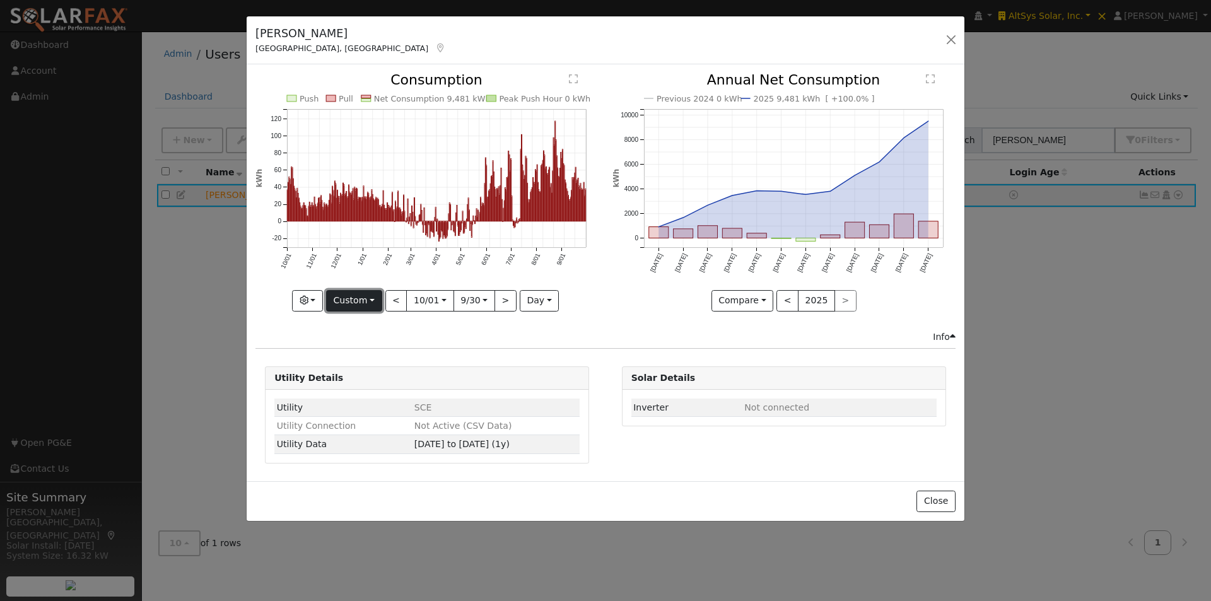
click at [358, 300] on button "Custom" at bounding box center [354, 300] width 56 height 21
click at [349, 378] on link "Year" at bounding box center [371, 380] width 88 height 18
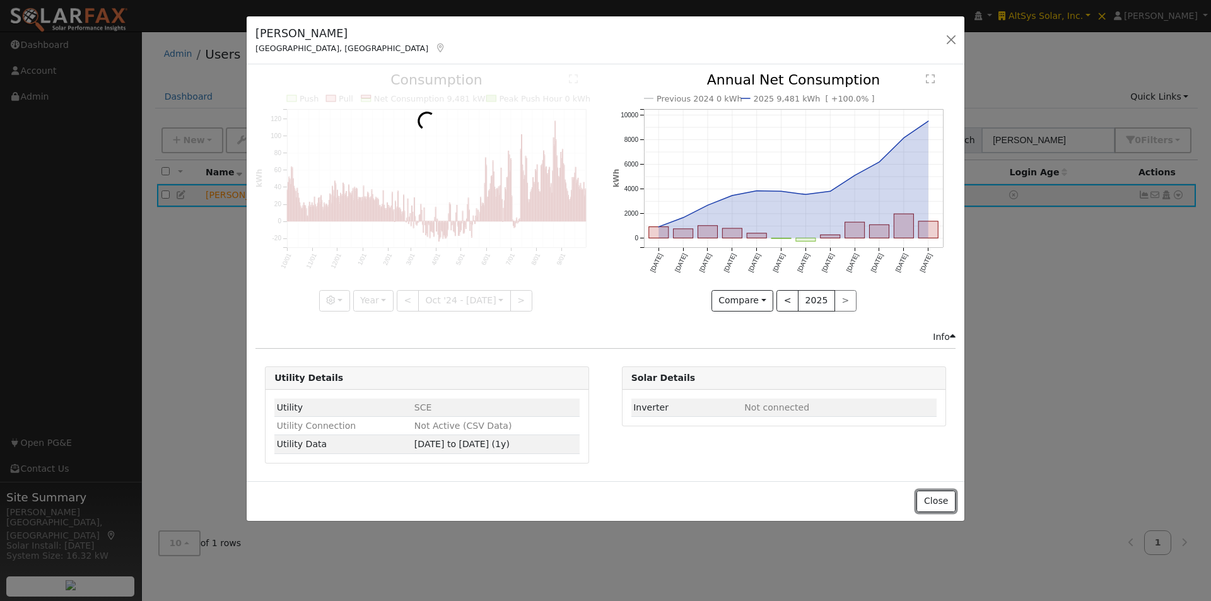
drag, startPoint x: 941, startPoint y: 495, endPoint x: 941, endPoint y: 461, distance: 34.1
click at [936, 494] on button "Close" at bounding box center [936, 501] width 38 height 21
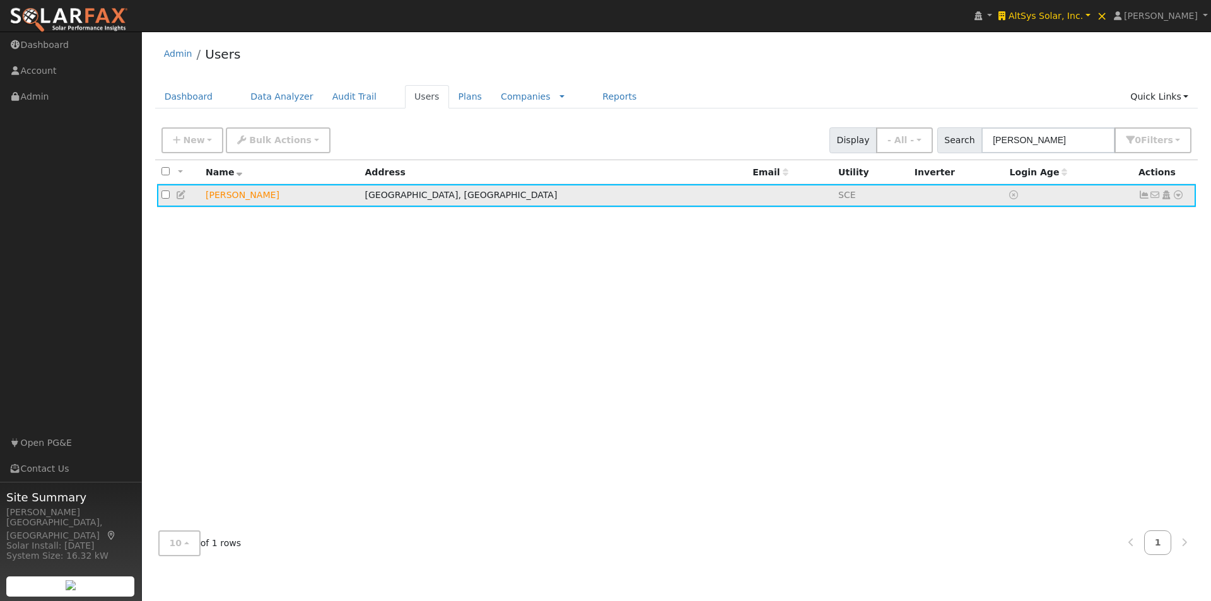
click at [1143, 199] on icon at bounding box center [1144, 195] width 11 height 9
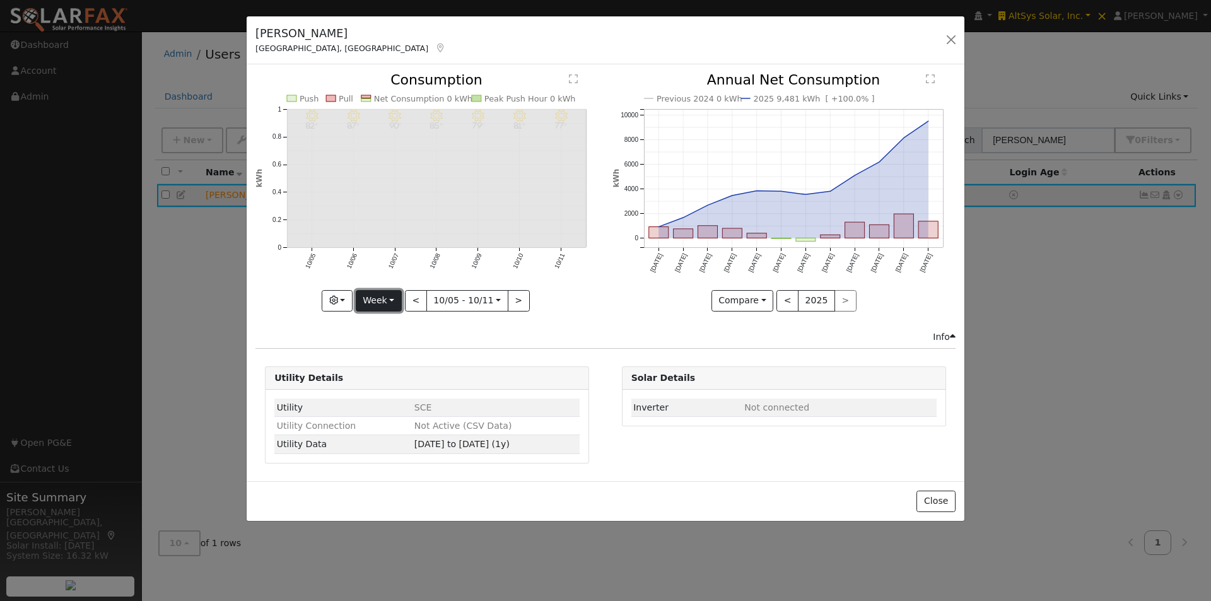
click at [381, 302] on button "Week" at bounding box center [379, 300] width 46 height 21
click at [379, 377] on link "Year" at bounding box center [400, 380] width 88 height 18
type input "[DATE]"
